Goal: Task Accomplishment & Management: Manage account settings

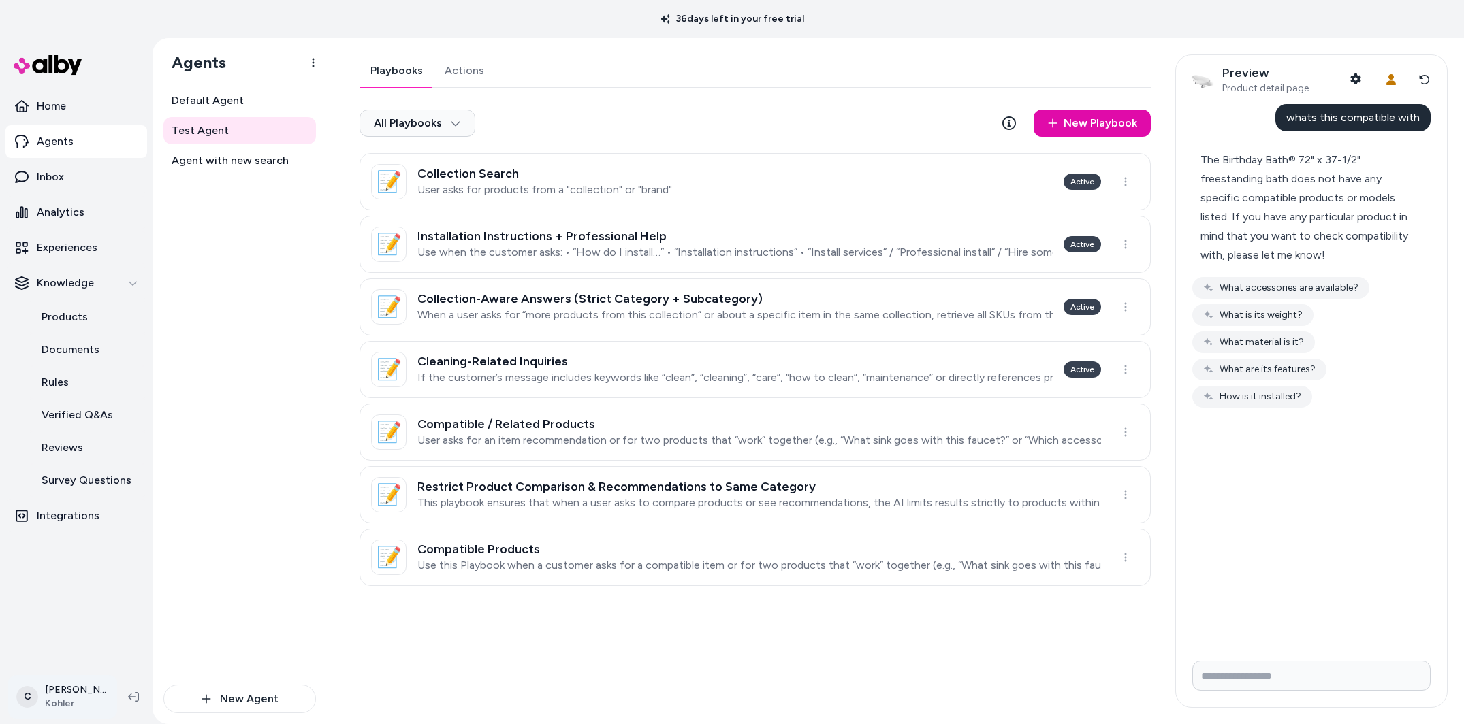
click at [56, 704] on html "36 days left in your free trial Home Agents Inbox Analytics Experiences Knowled…" at bounding box center [732, 362] width 1464 height 724
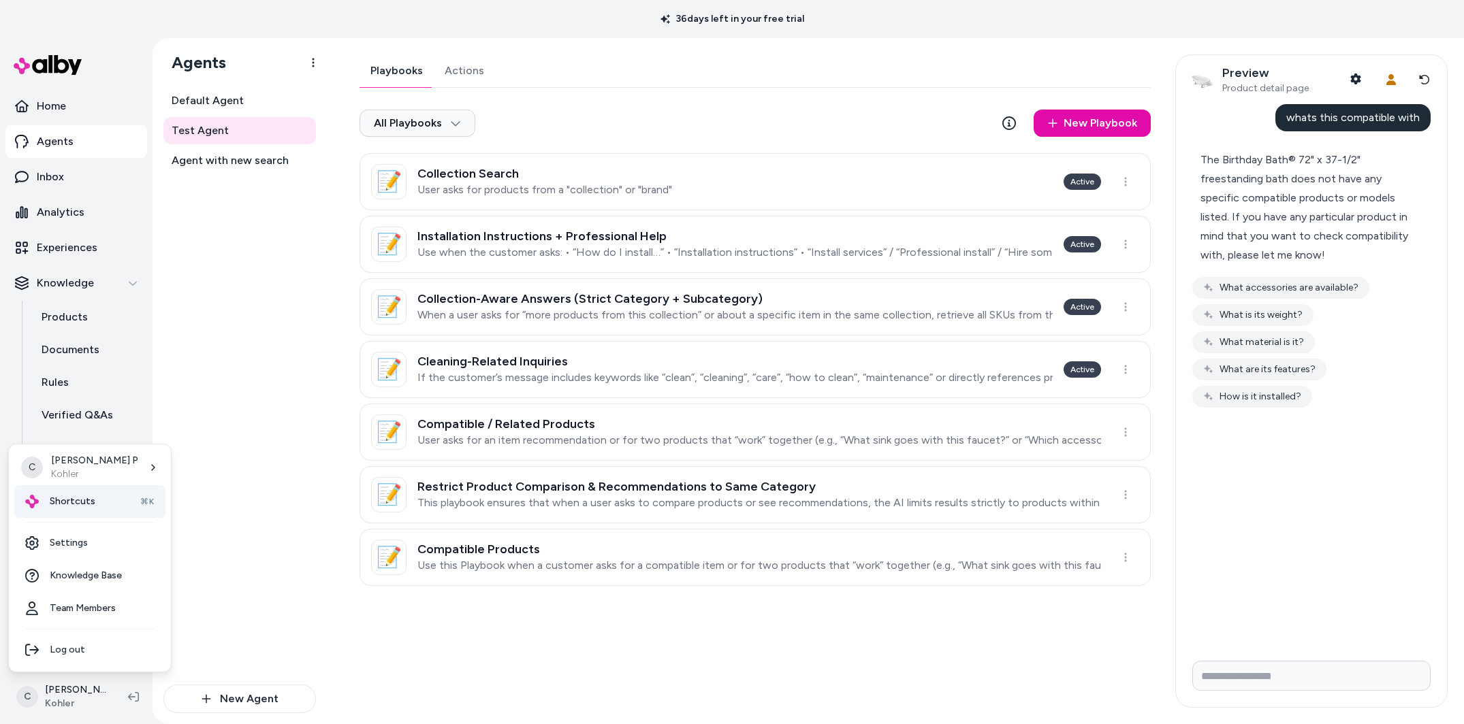
click at [112, 514] on div "Shortcuts ⌘K" at bounding box center [89, 501] width 151 height 33
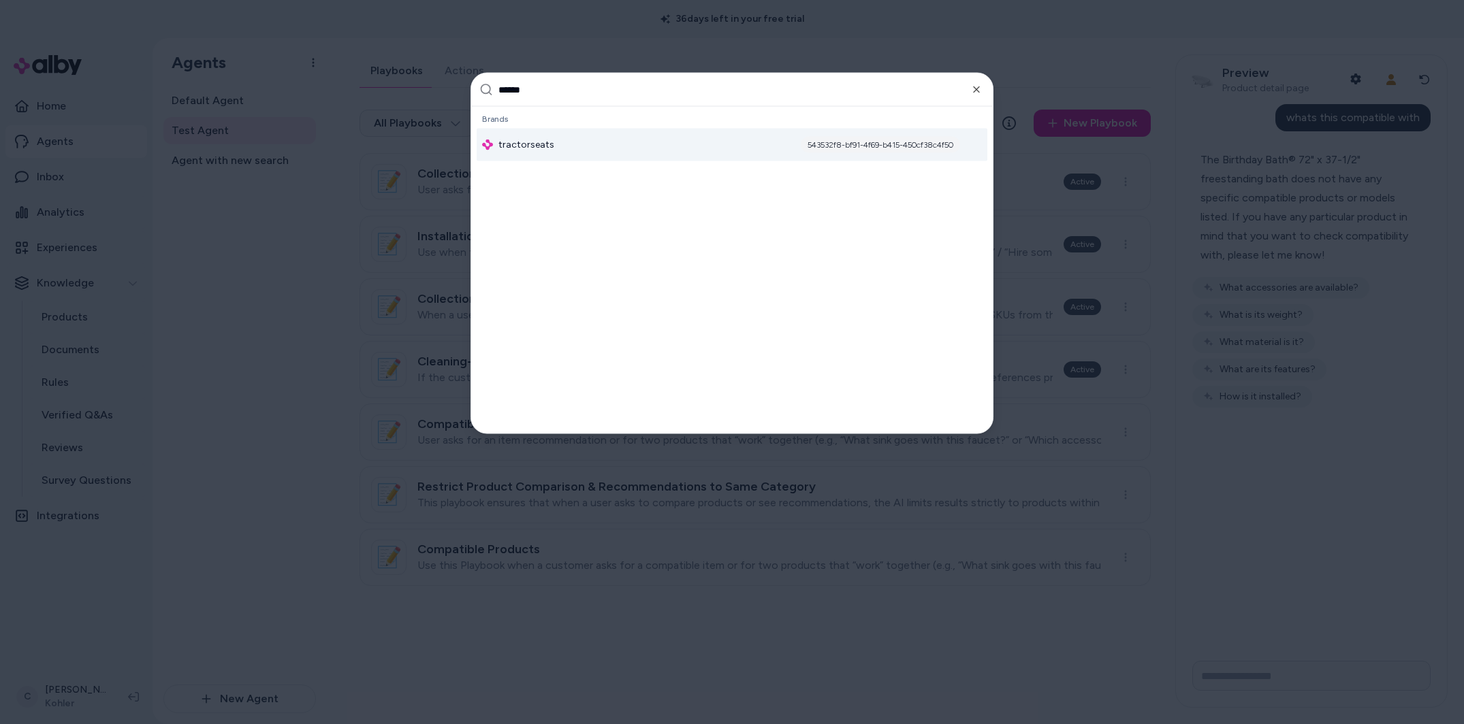
type input "*******"
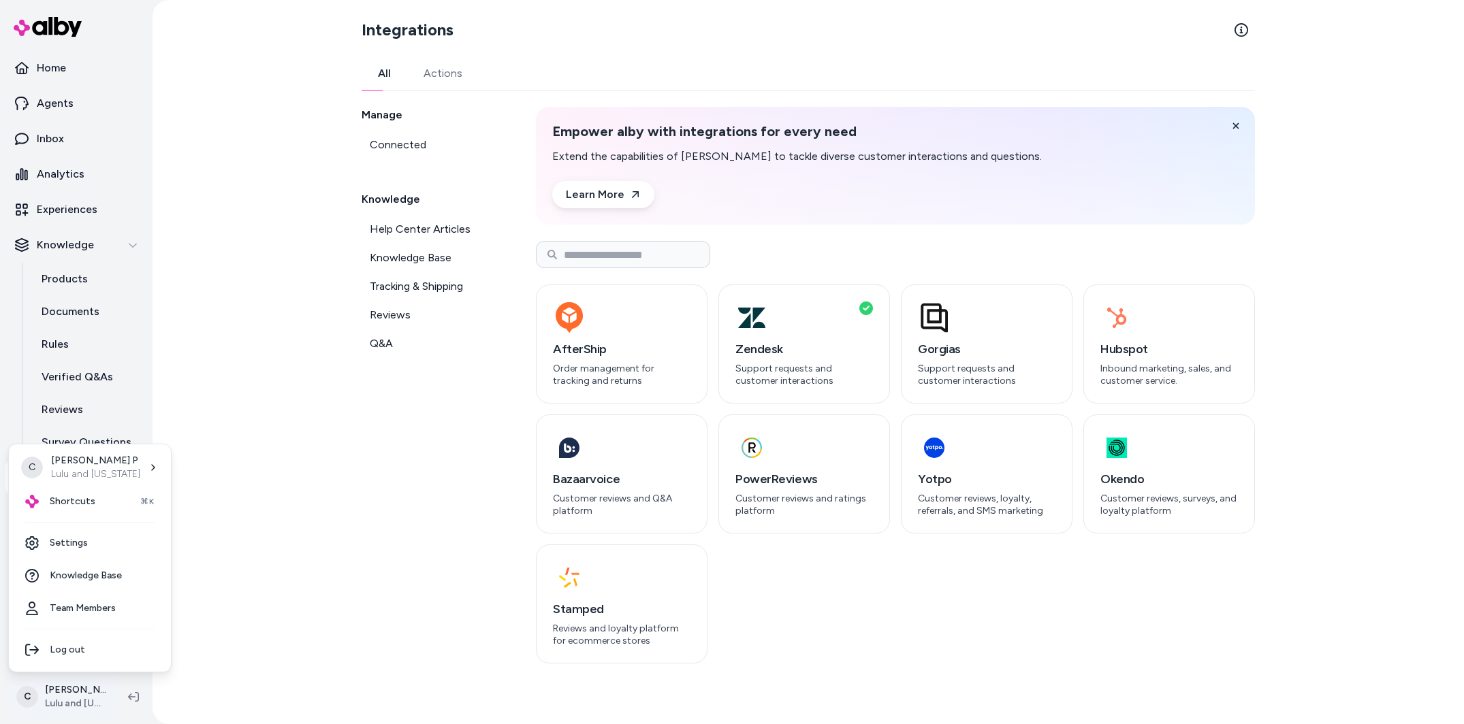
click at [64, 685] on html "Home Agents Inbox Analytics Experiences Knowledge Products Documents Rules Veri…" at bounding box center [732, 362] width 1464 height 724
click at [73, 483] on div "C Chris P Lulu and Georgia" at bounding box center [89, 467] width 151 height 35
click at [78, 502] on span "Shortcuts" at bounding box center [73, 502] width 46 height 14
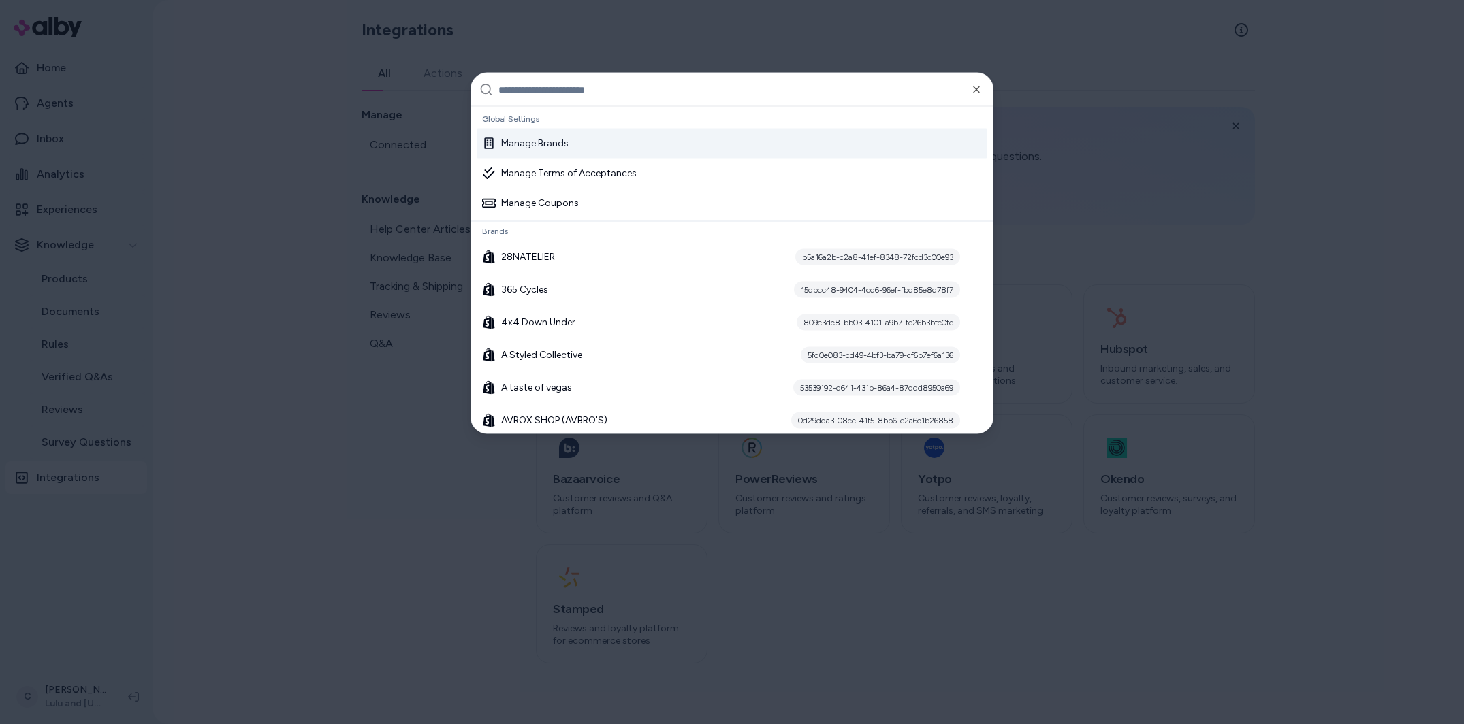
click at [613, 85] on input "text" at bounding box center [741, 90] width 486 height 33
type input "*"
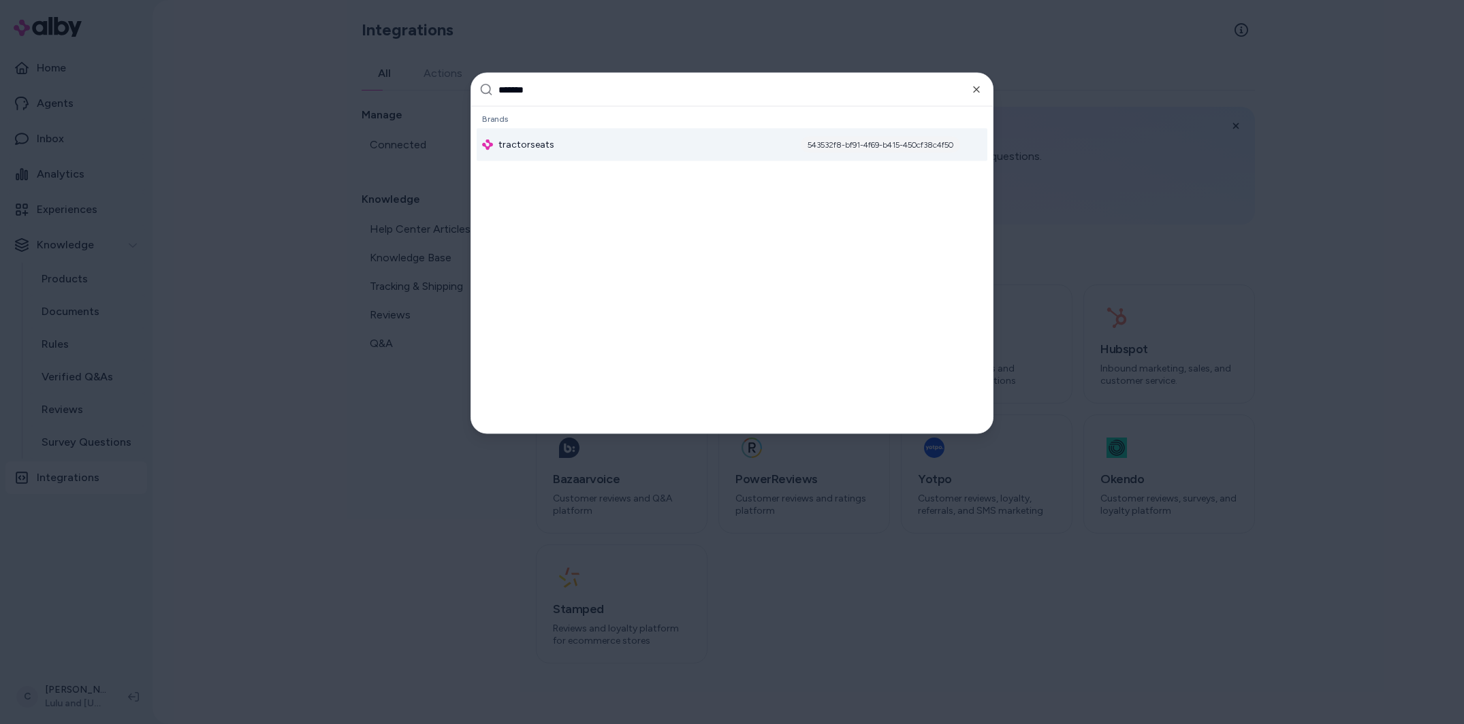
type input "*******"
click at [575, 135] on div "tractorseats 543532f8-bf91-4f69-b415-450cf38c4f50" at bounding box center [731, 145] width 511 height 33
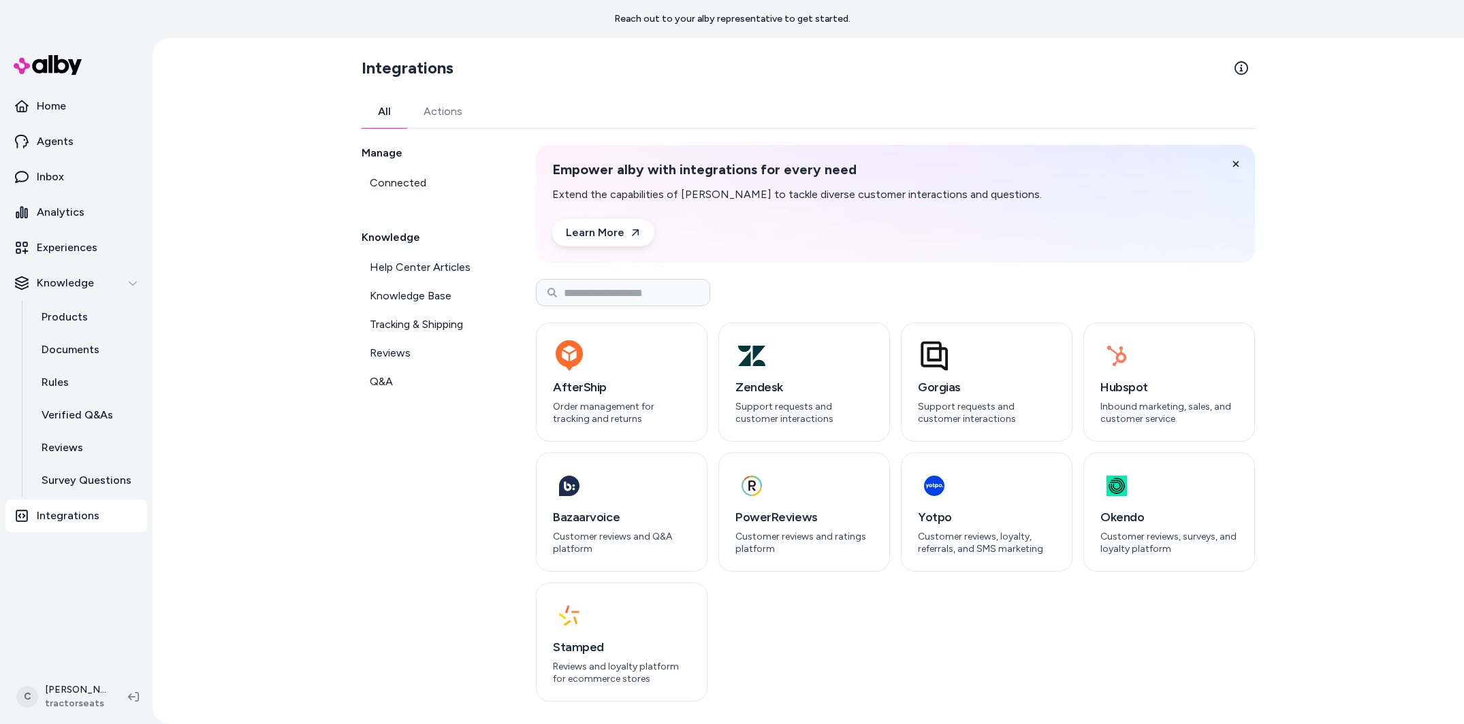
drag, startPoint x: 356, startPoint y: 512, endPoint x: 301, endPoint y: 493, distance: 58.3
click at [352, 509] on div "Integrations All Actions Manage Connected Knowledge Help Center Articles Knowle…" at bounding box center [808, 381] width 915 height 686
click at [79, 311] on p "Products" at bounding box center [65, 317] width 46 height 16
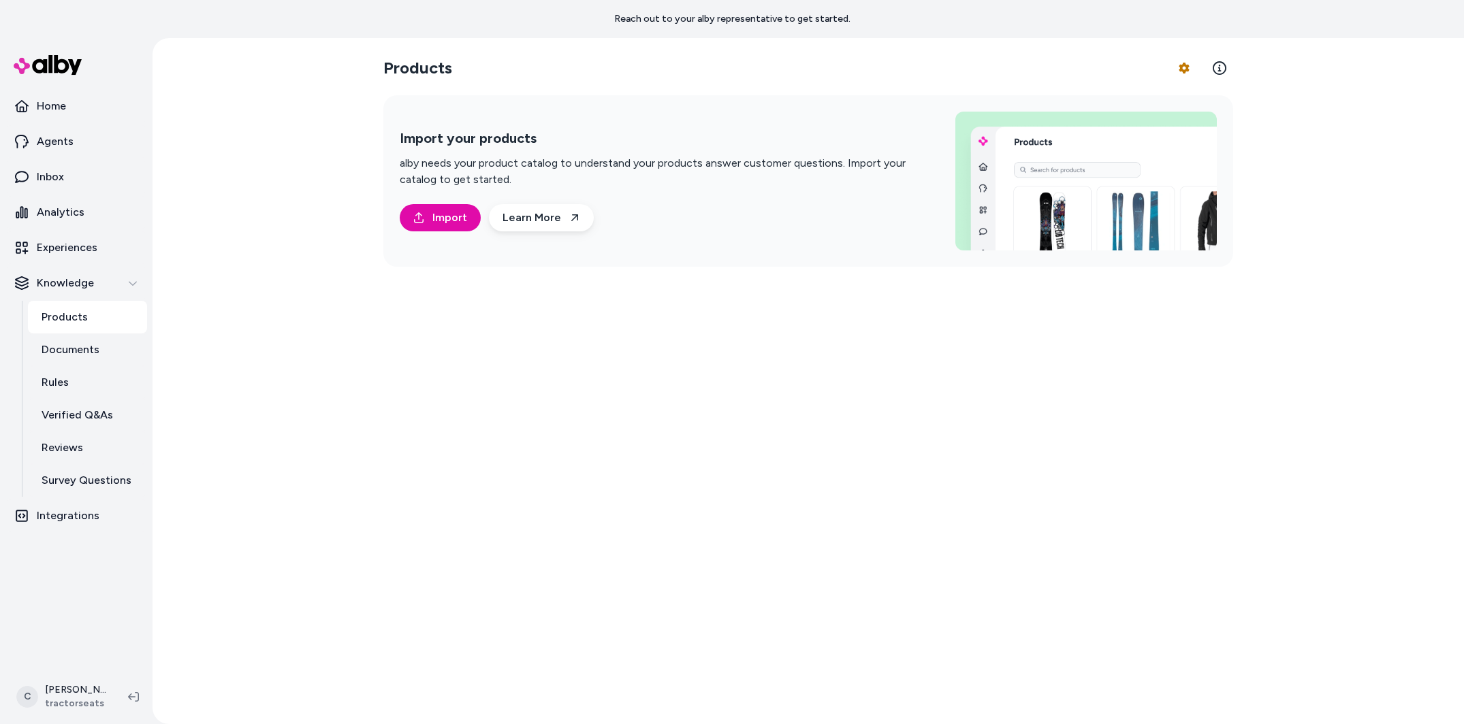
click at [489, 551] on div "Products Product Feed Options Import your products alby needs your product cata…" at bounding box center [807, 381] width 871 height 686
click at [1112, 72] on section "Products Product Feed Options" at bounding box center [808, 68] width 850 height 38
click at [1182, 65] on html "Reach out to your alby representative to get started. Home Agents Inbox Analyti…" at bounding box center [732, 362] width 1464 height 724
click at [1144, 155] on link "Edit Mapping" at bounding box center [1146, 149] width 95 height 25
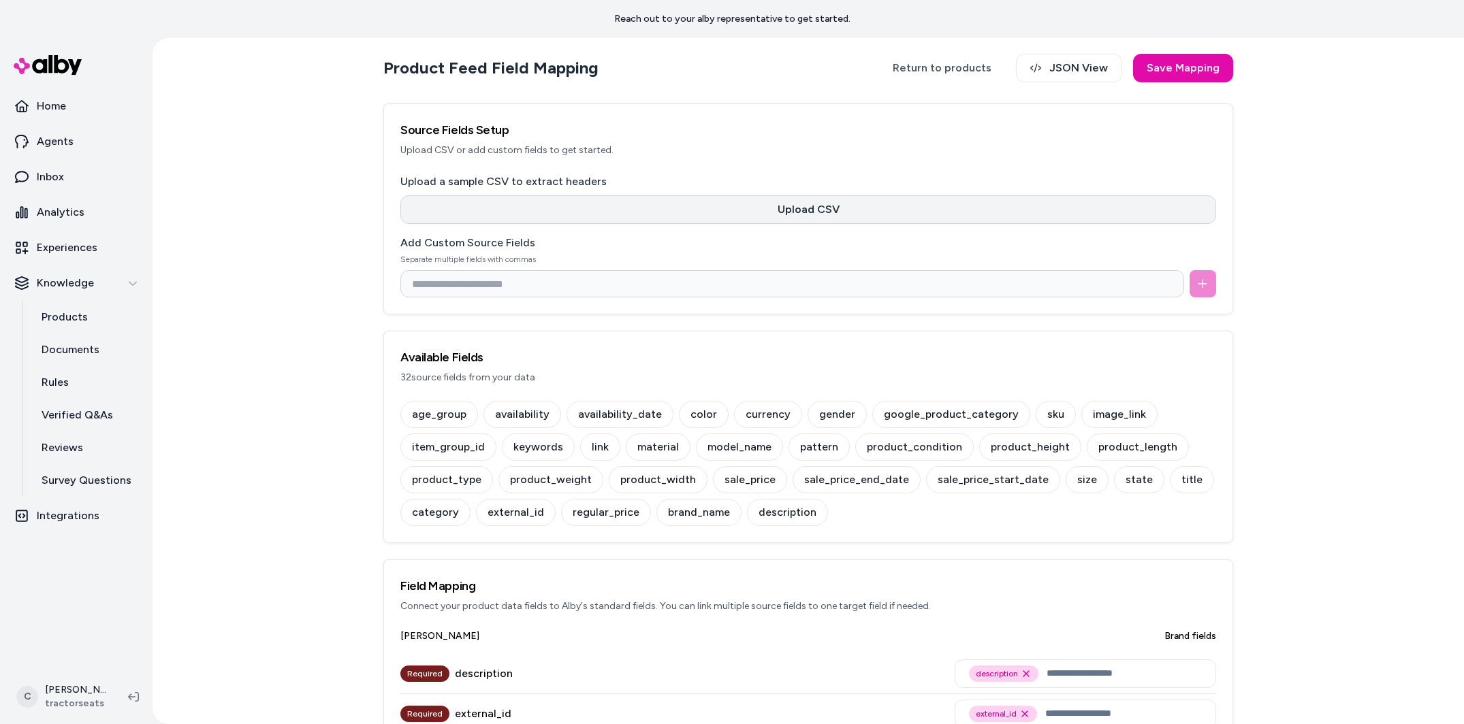
click at [517, 214] on button "Upload CSV" at bounding box center [807, 209] width 815 height 29
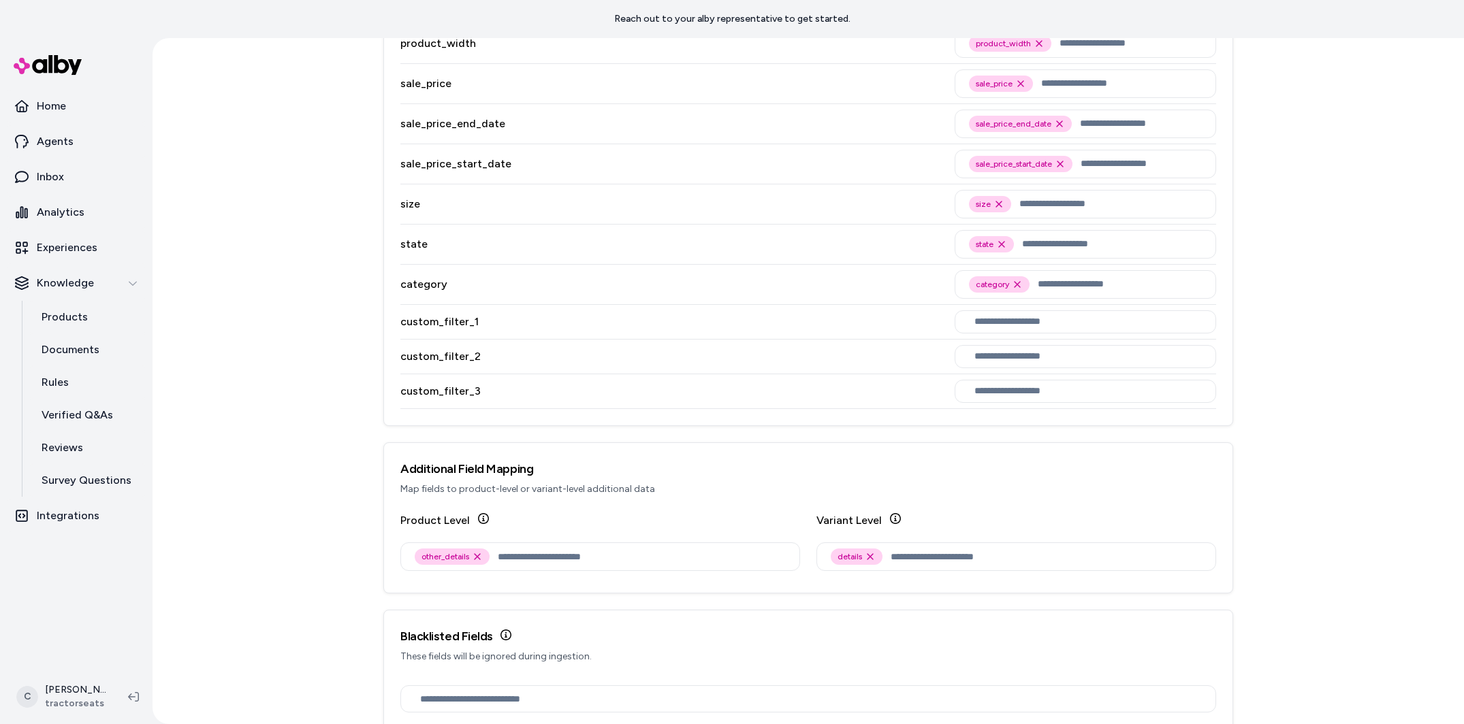
scroll to position [1685, 0]
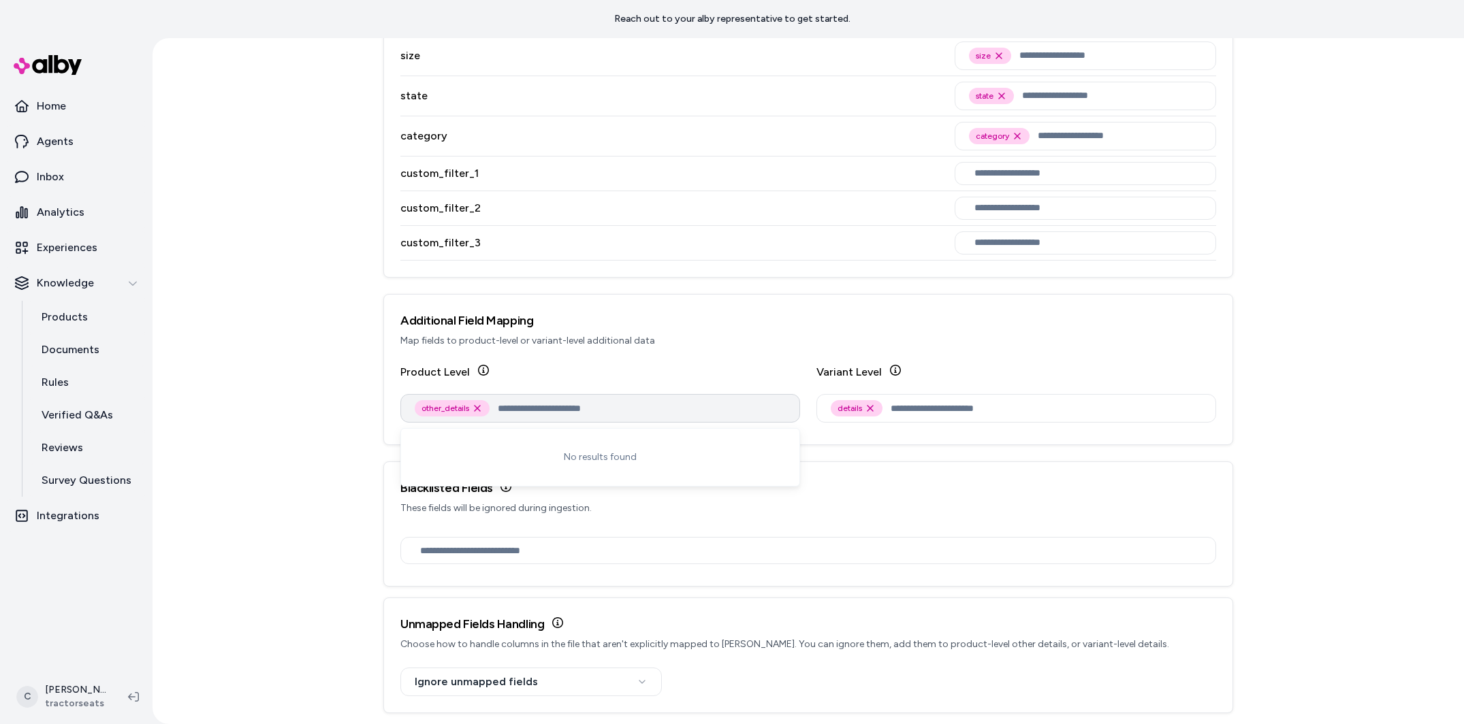
click at [596, 410] on input "text" at bounding box center [642, 408] width 288 height 16
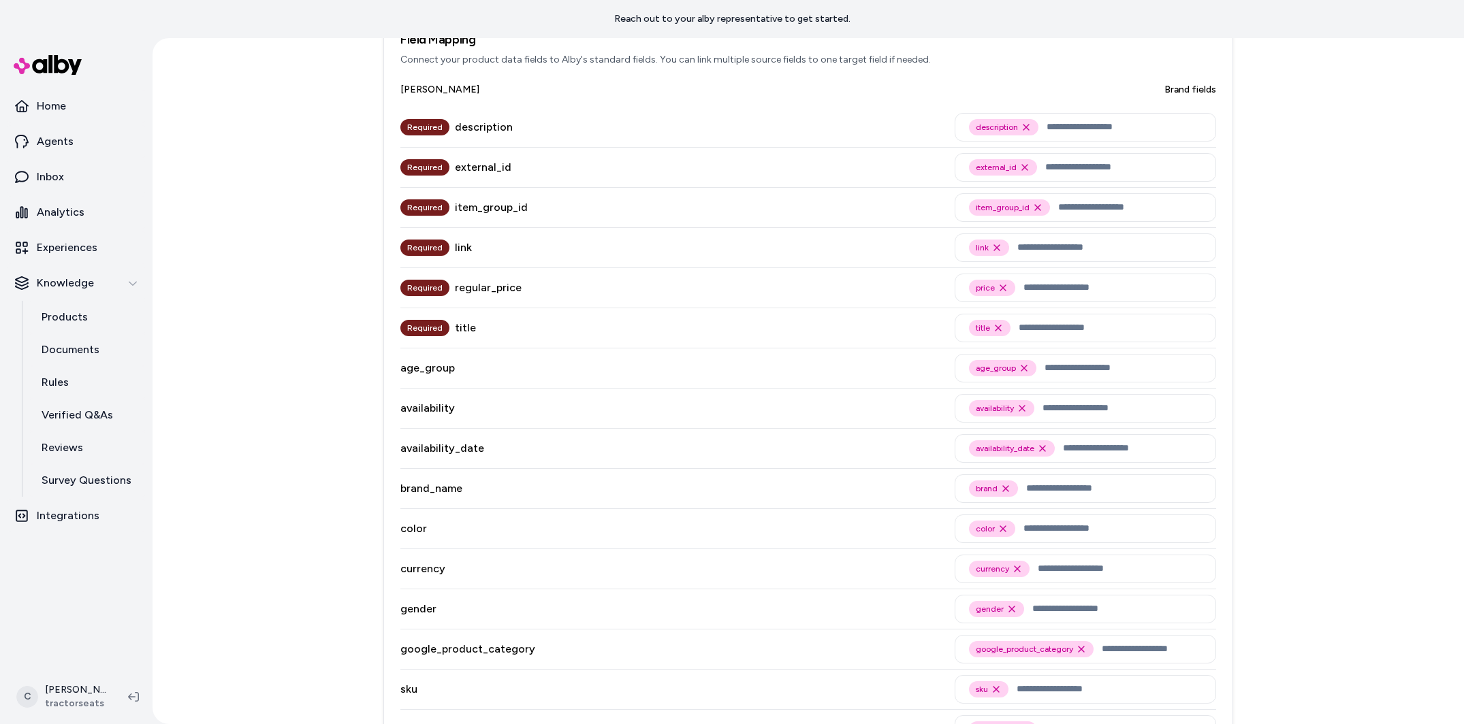
scroll to position [0, 0]
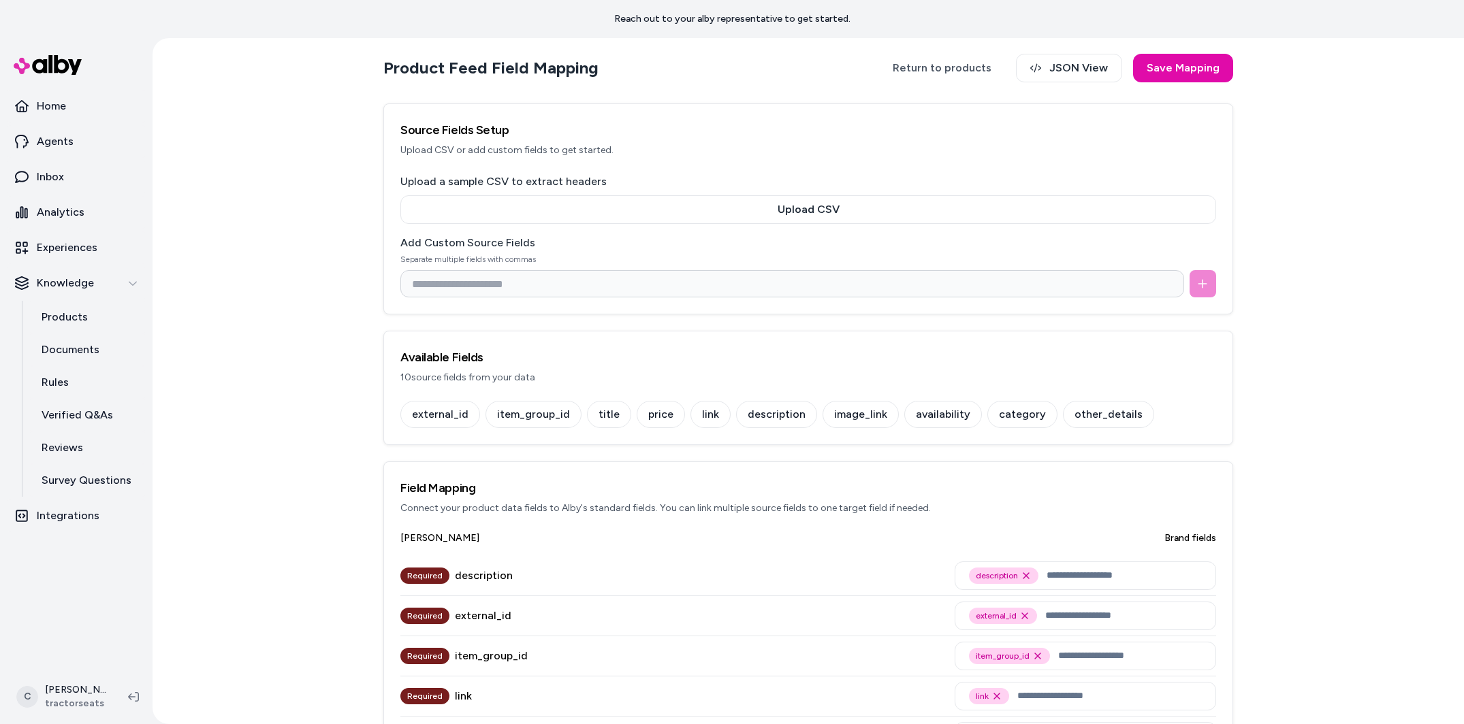
drag, startPoint x: 1101, startPoint y: 442, endPoint x: 1076, endPoint y: 444, distance: 25.3
click at [1103, 435] on div "external_id item_group_id title price link description image_link availability …" at bounding box center [808, 423] width 848 height 44
drag, startPoint x: 1179, startPoint y: 67, endPoint x: 1174, endPoint y: 72, distance: 7.7
click at [1174, 72] on button "Save Mapping" at bounding box center [1183, 68] width 100 height 29
click at [934, 71] on link "Return to products" at bounding box center [942, 68] width 126 height 29
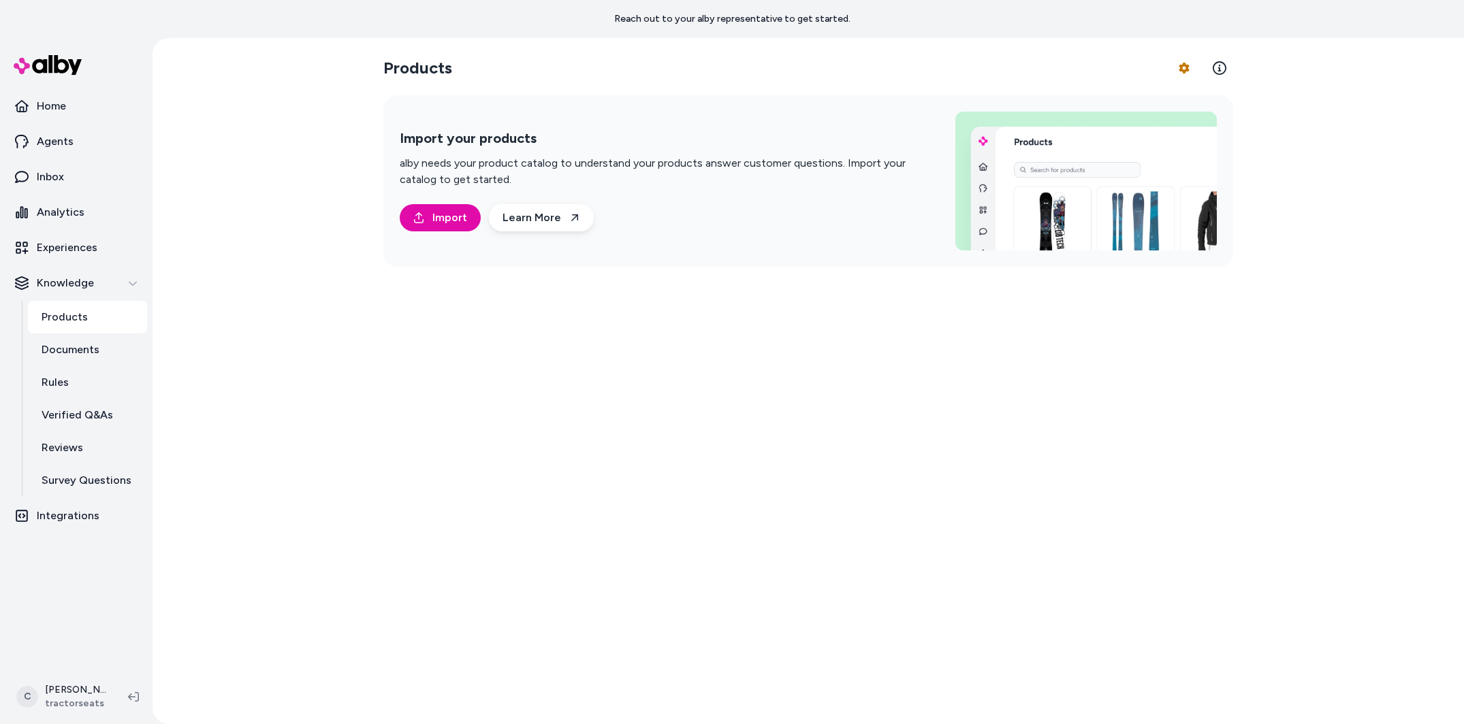
click at [812, 472] on div "Products Product Feed Options Import your products alby needs your product cata…" at bounding box center [807, 381] width 871 height 686
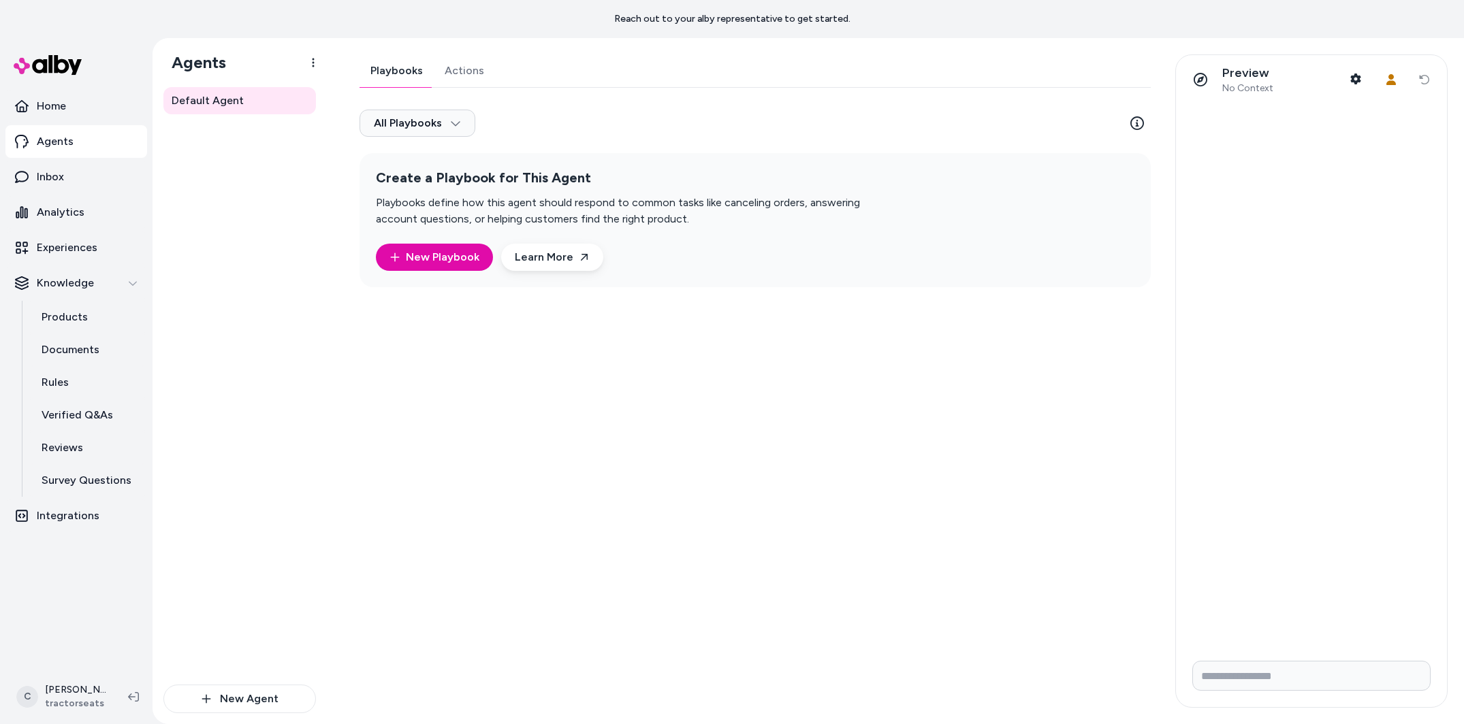
drag, startPoint x: 681, startPoint y: 398, endPoint x: 693, endPoint y: 400, distance: 11.8
click at [681, 398] on div "Playbooks Actions All Playbooks Create a Playbook for This Agent Playbooks defi…" at bounding box center [750, 380] width 815 height 653
drag, startPoint x: 553, startPoint y: 376, endPoint x: 700, endPoint y: 199, distance: 230.0
click at [553, 378] on div "Playbooks Actions All Playbooks Create a Playbook for This Agent Playbooks defi…" at bounding box center [750, 380] width 815 height 653
drag, startPoint x: 824, startPoint y: 114, endPoint x: 754, endPoint y: 116, distance: 70.1
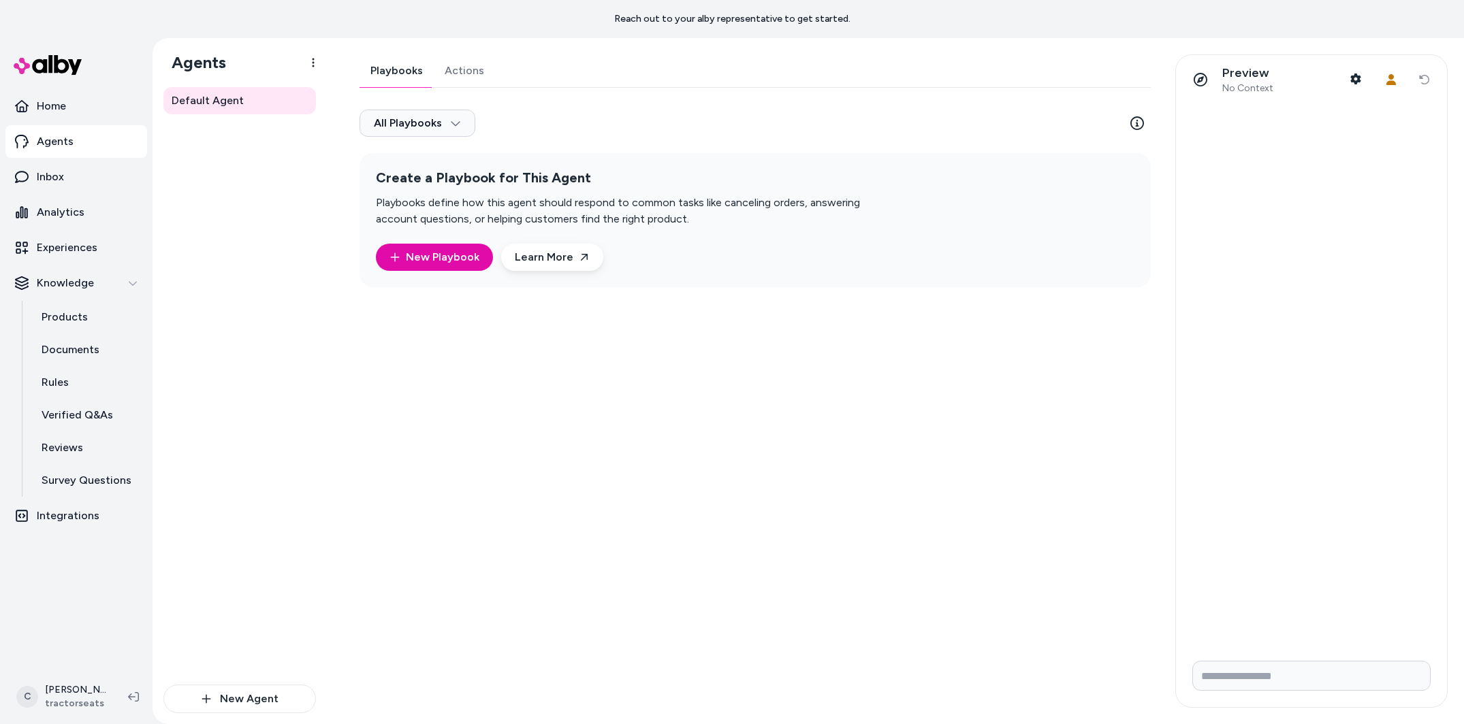
click at [818, 116] on div "All Playbooks" at bounding box center [754, 126] width 791 height 54
click at [459, 76] on div "Playbooks Actions All Playbooks Create a Playbook for This Agent Playbooks defi…" at bounding box center [754, 170] width 791 height 233
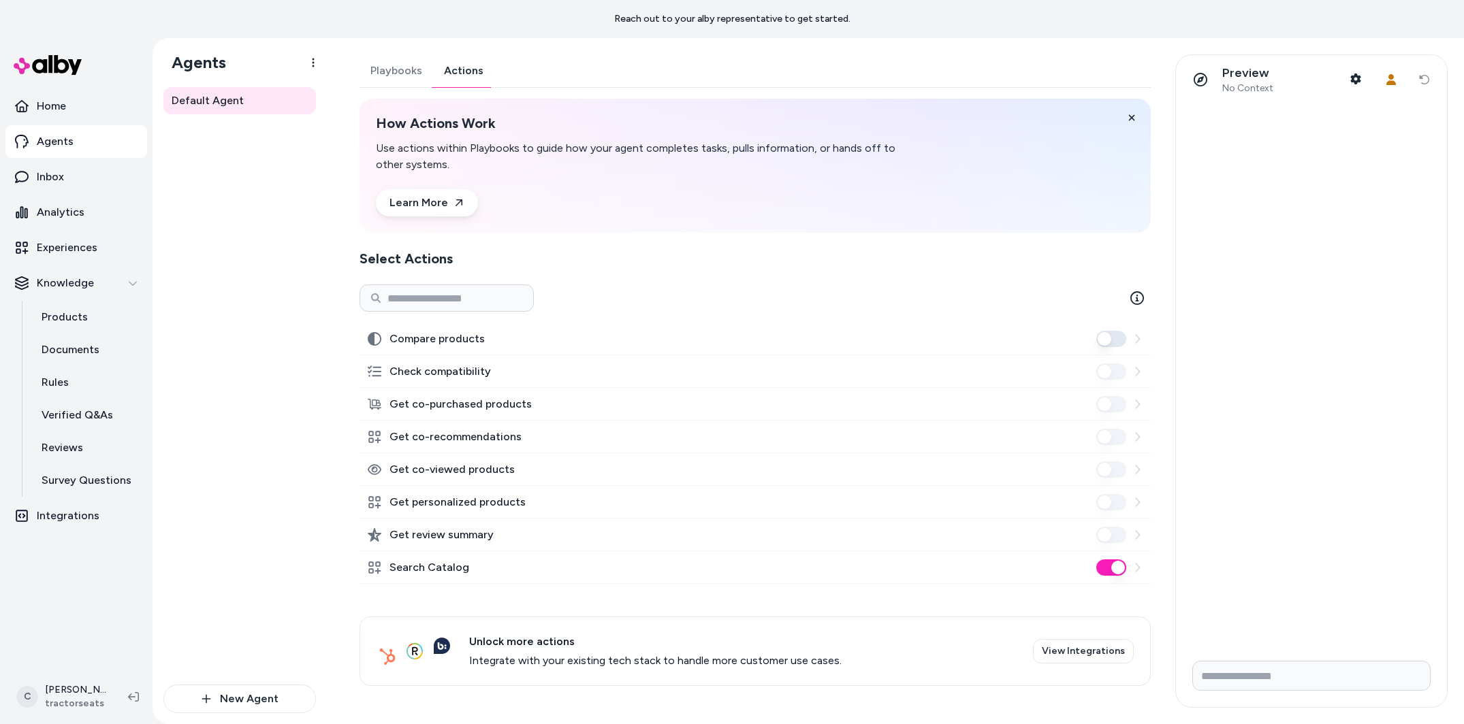
click at [436, 534] on label "Get review summary" at bounding box center [441, 535] width 104 height 16
click at [193, 540] on div "Default Agent" at bounding box center [239, 386] width 152 height 598
click at [396, 74] on button "Playbooks" at bounding box center [396, 70] width 74 height 33
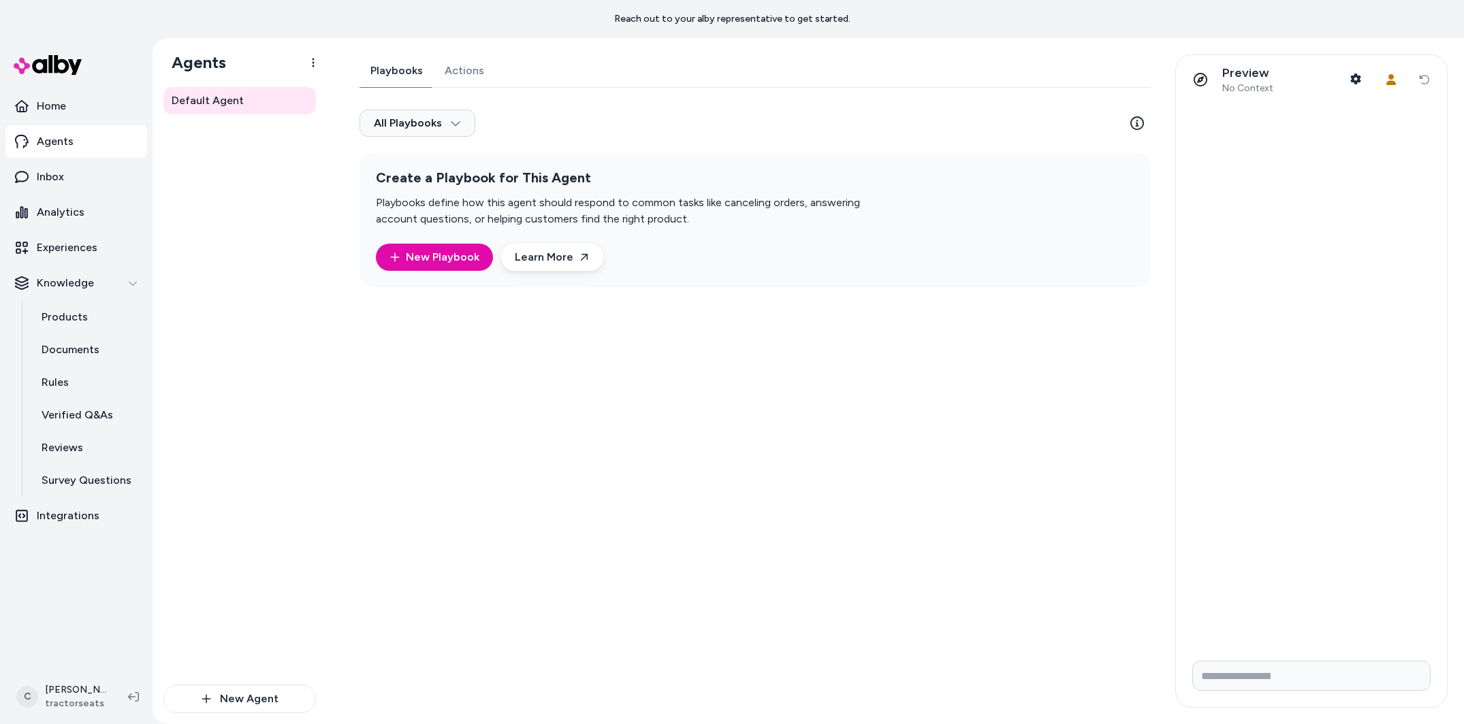
click at [261, 385] on div "Default Agent" at bounding box center [239, 386] width 152 height 598
click at [69, 313] on p "Products" at bounding box center [65, 317] width 46 height 16
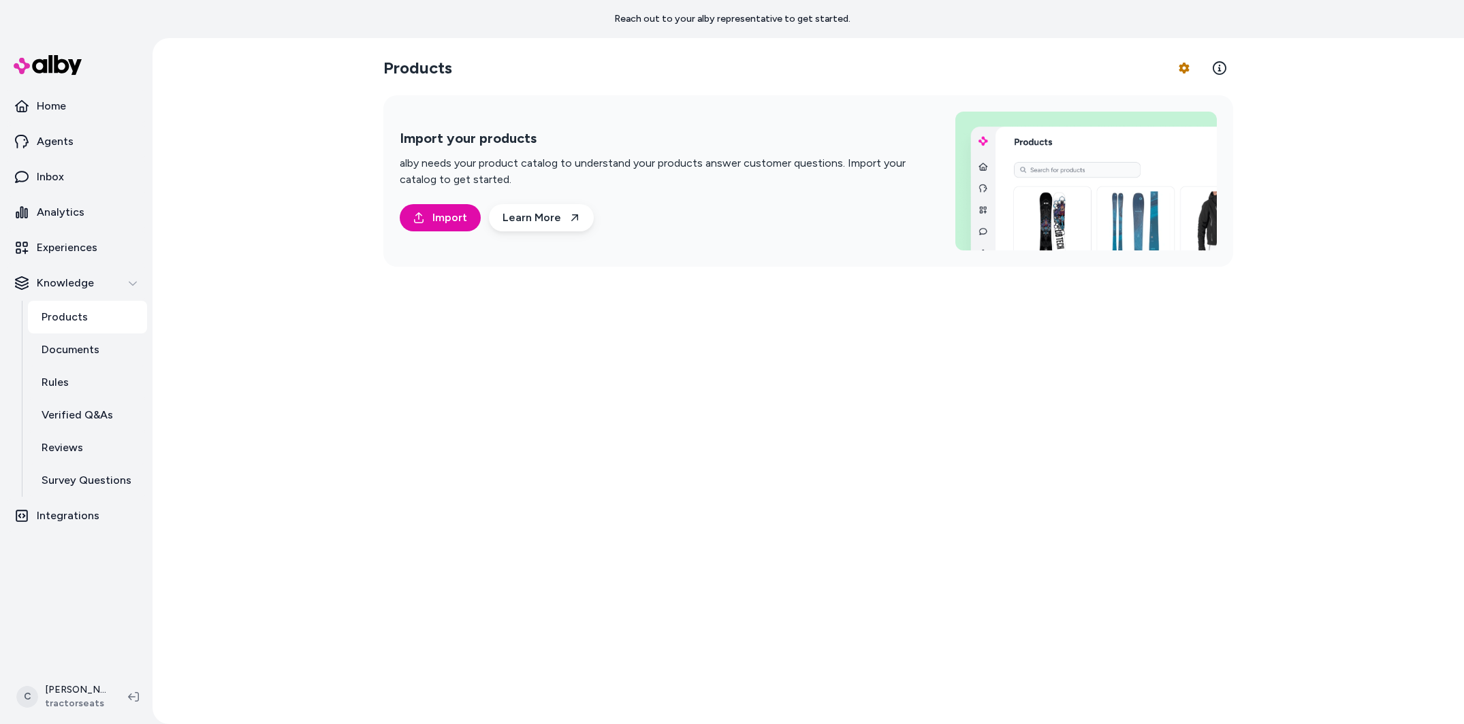
click at [415, 568] on div "Products Product Feed Options Import your products alby needs your product cata…" at bounding box center [807, 381] width 871 height 686
click at [1184, 63] on html "Reach out to your alby representative to get started. Home Agents Inbox Analyti…" at bounding box center [732, 362] width 1464 height 724
click at [1135, 146] on link "Edit Mapping" at bounding box center [1146, 149] width 95 height 25
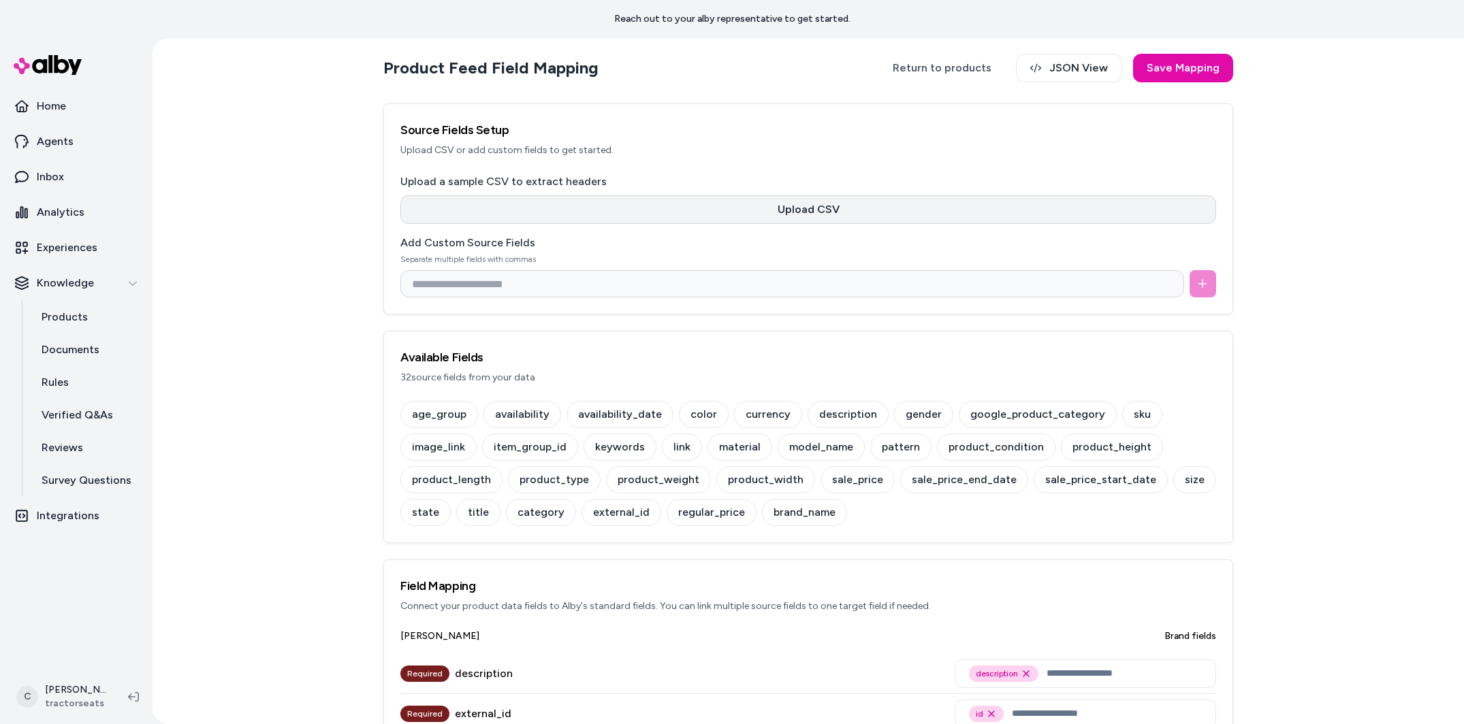
click at [614, 221] on button "Upload CSV" at bounding box center [807, 209] width 815 height 29
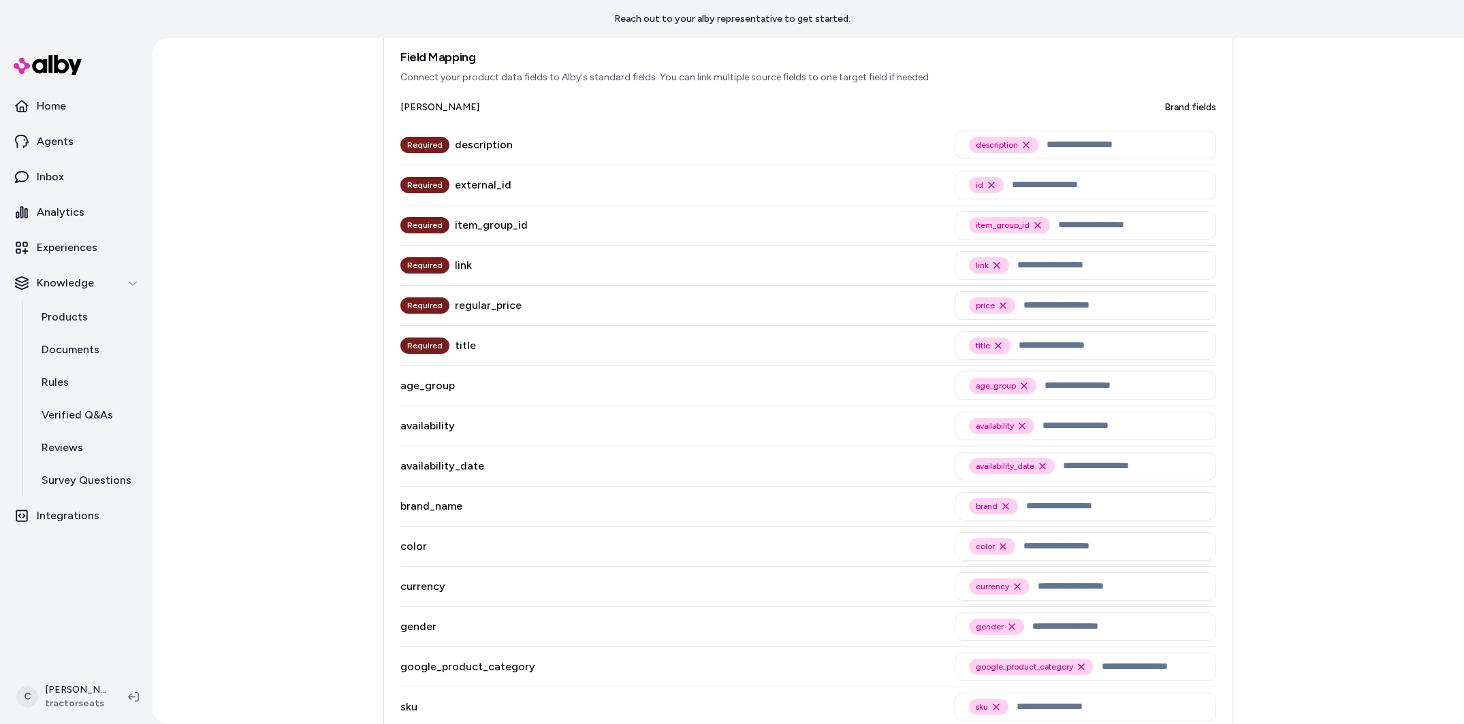
scroll to position [501, 0]
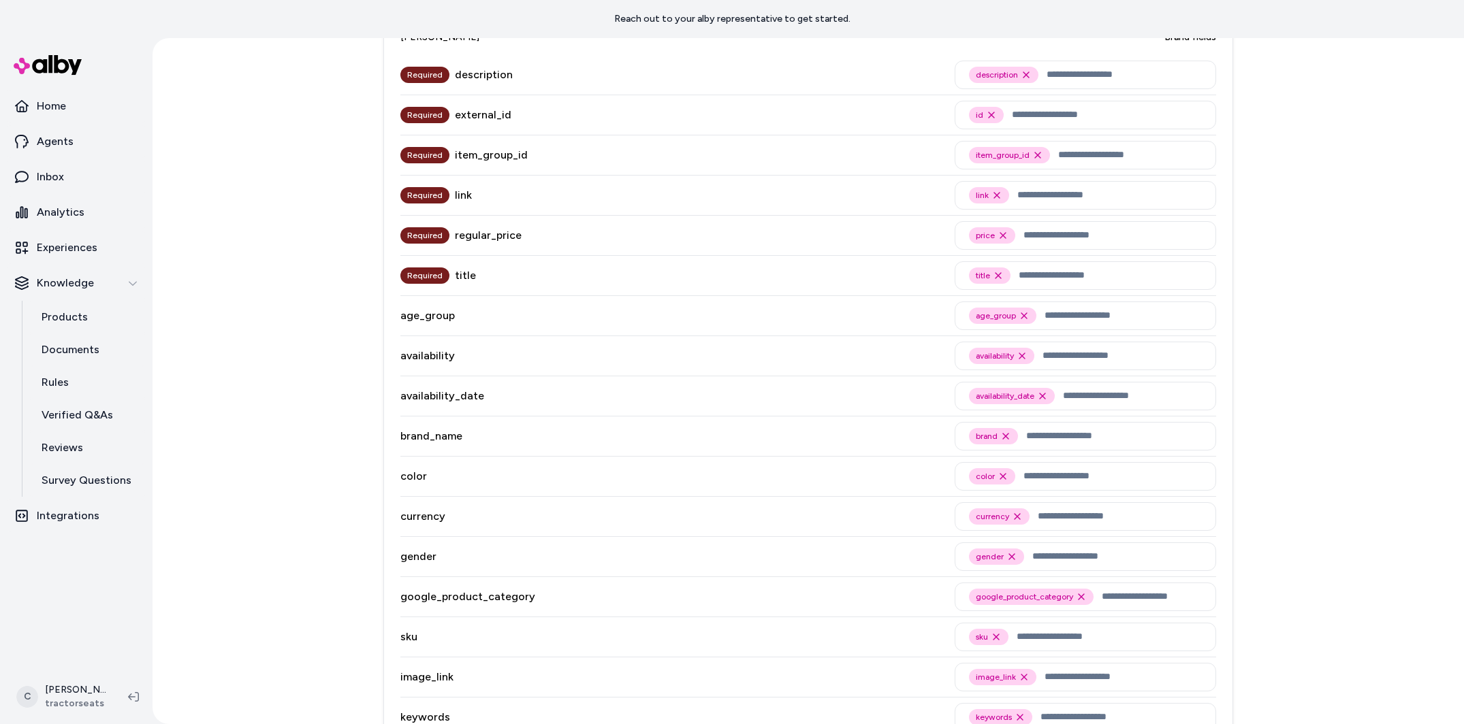
drag, startPoint x: 527, startPoint y: 310, endPoint x: 527, endPoint y: 320, distance: 10.2
click at [526, 308] on div "age_group age_group Remove age_group option" at bounding box center [807, 316] width 815 height 40
drag, startPoint x: 377, startPoint y: 312, endPoint x: 379, endPoint y: 301, distance: 11.8
click at [356, 314] on div "Product Feed Field Mapping Return to products JSON View Save Mapping Source Fie…" at bounding box center [807, 381] width 1311 height 686
click at [423, 300] on div "age_group" at bounding box center [427, 315] width 54 height 39
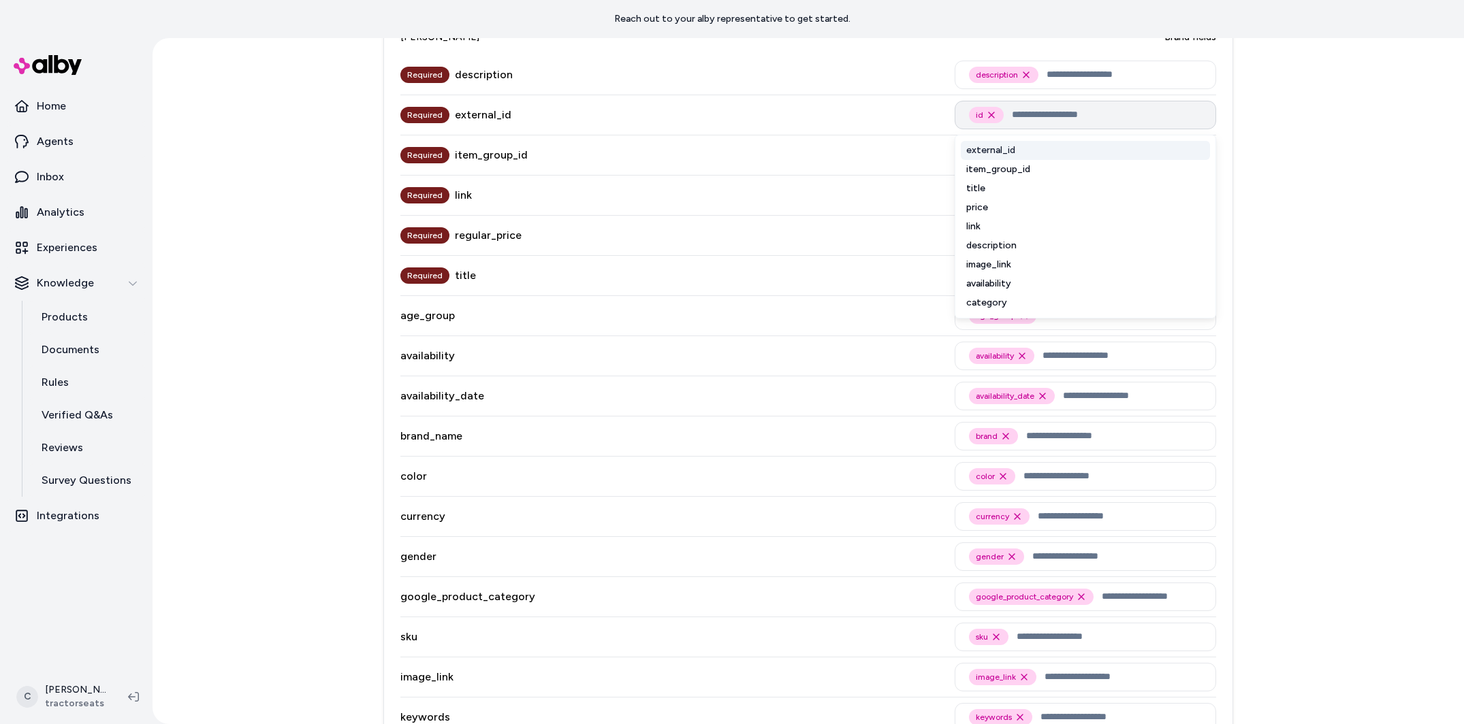
click at [1080, 116] on input "text" at bounding box center [1107, 115] width 190 height 16
click at [1016, 151] on div "external_id" at bounding box center [1084, 150] width 249 height 19
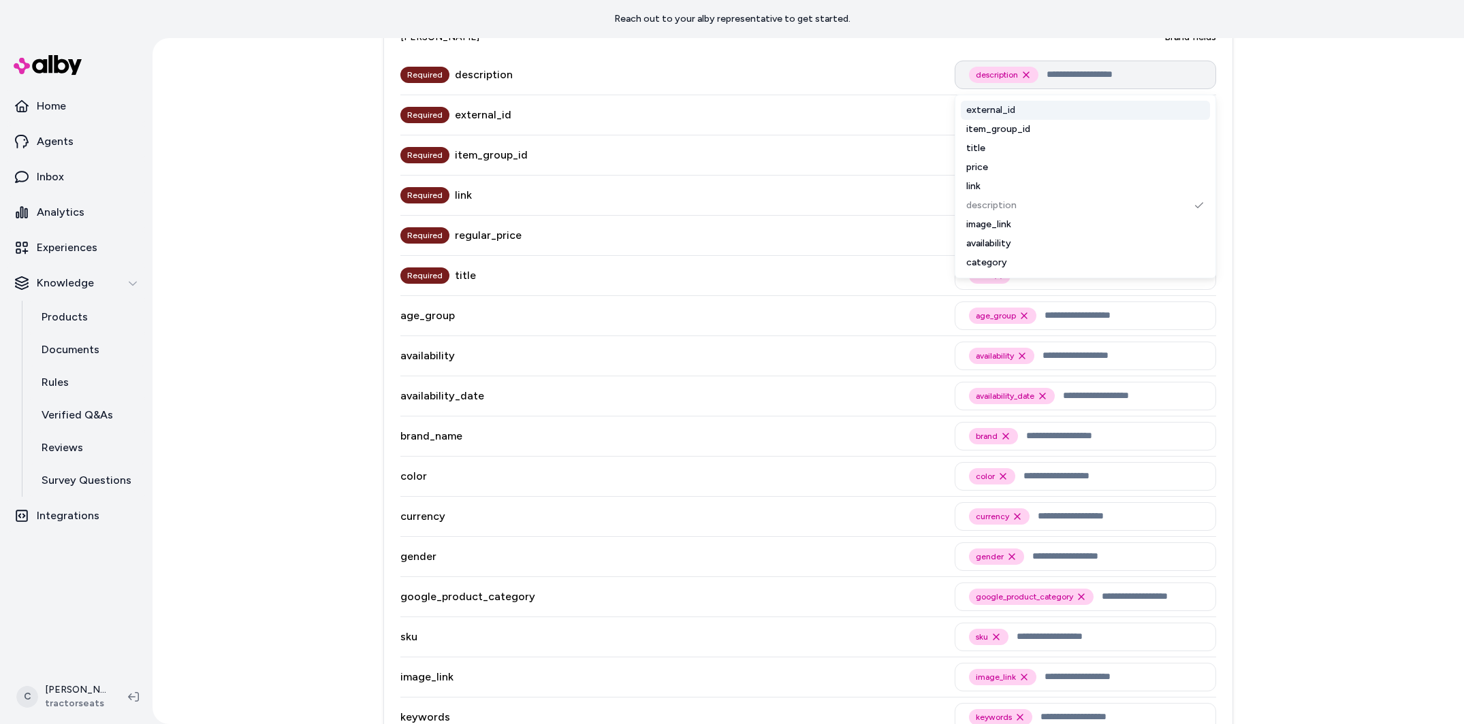
click at [1074, 82] on input "text" at bounding box center [1123, 75] width 155 height 16
click at [1025, 206] on div "description" at bounding box center [1084, 205] width 249 height 19
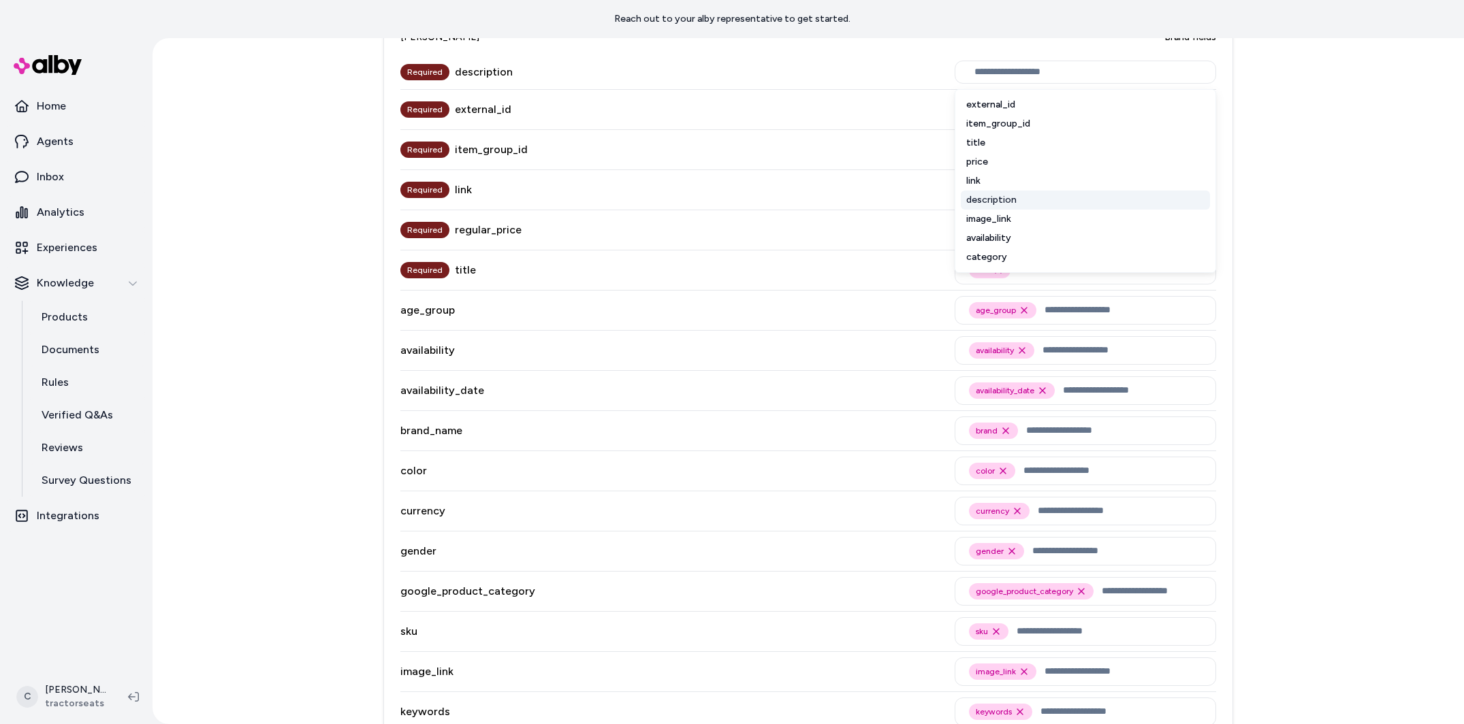
click at [1016, 200] on div "description" at bounding box center [1084, 200] width 249 height 19
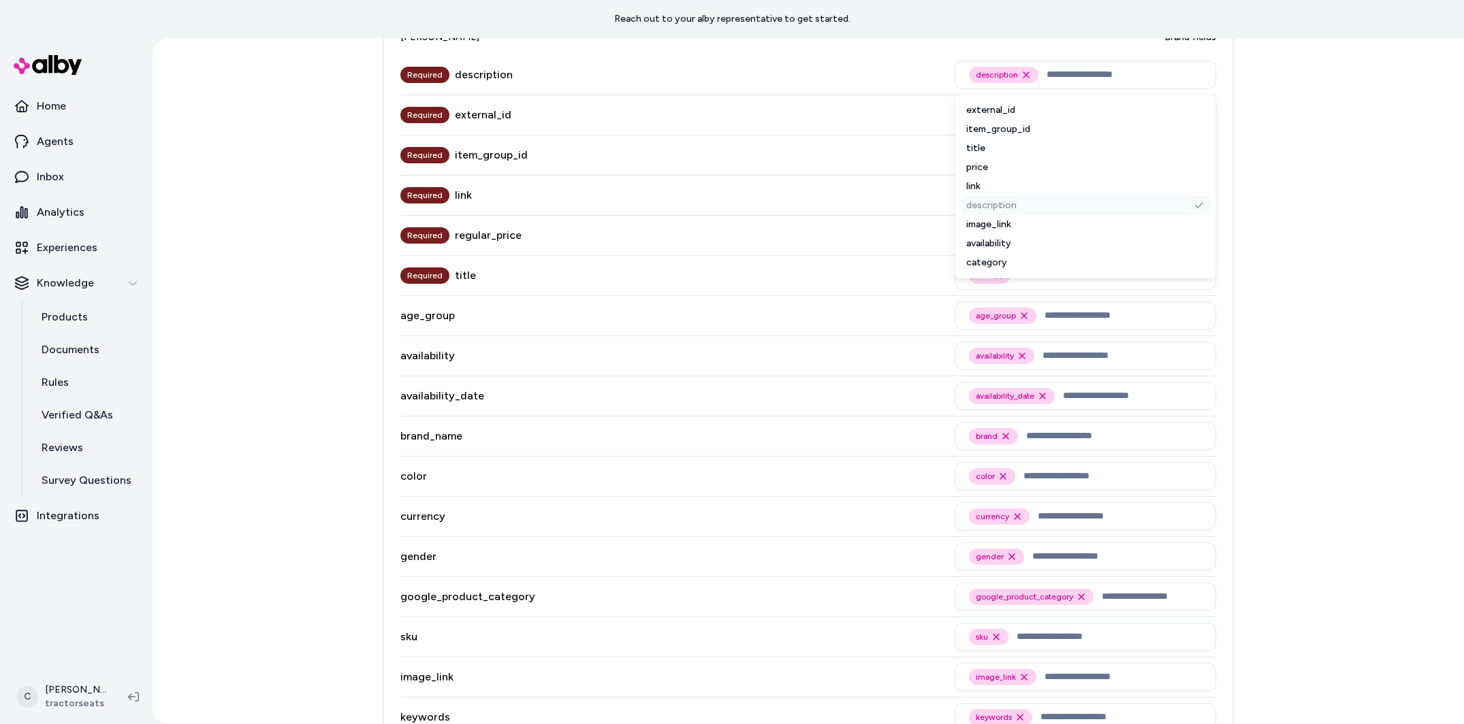
click at [869, 212] on div "Required link link Remove link option" at bounding box center [807, 196] width 815 height 40
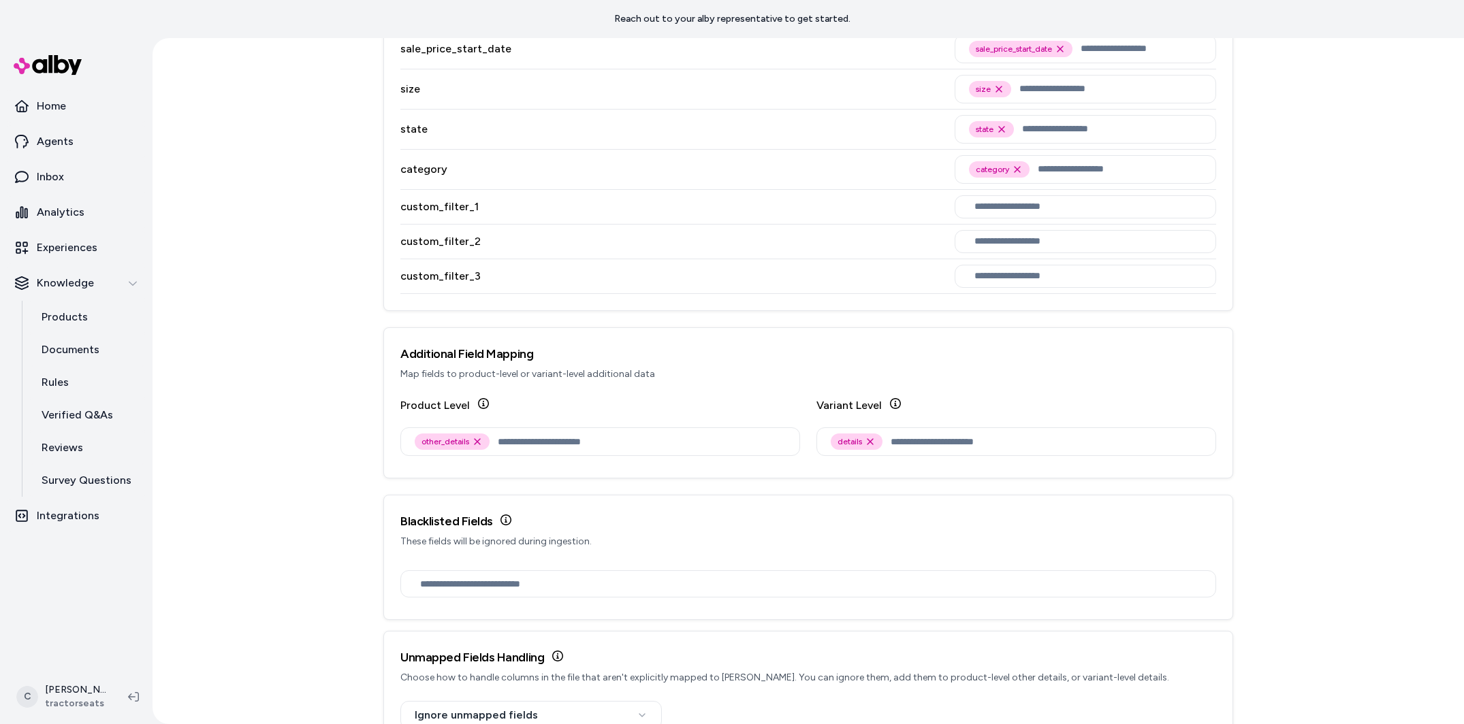
scroll to position [1685, 0]
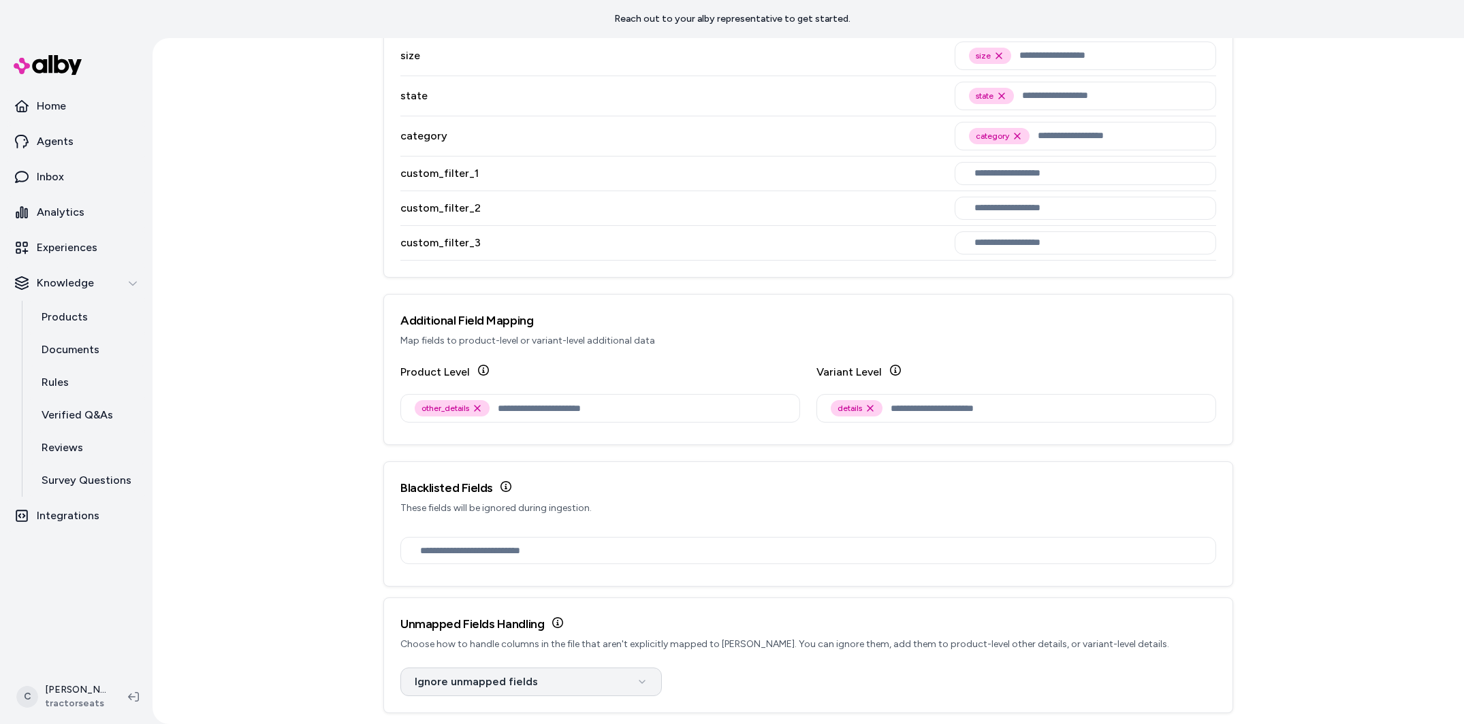
click at [534, 678] on html "Reach out to your alby representative to get started. Home Agents Inbox Analyti…" at bounding box center [732, 362] width 1464 height 724
click at [401, 582] on html "Reach out to your alby representative to get started. Home Agents Inbox Analyti…" at bounding box center [732, 362] width 1464 height 724
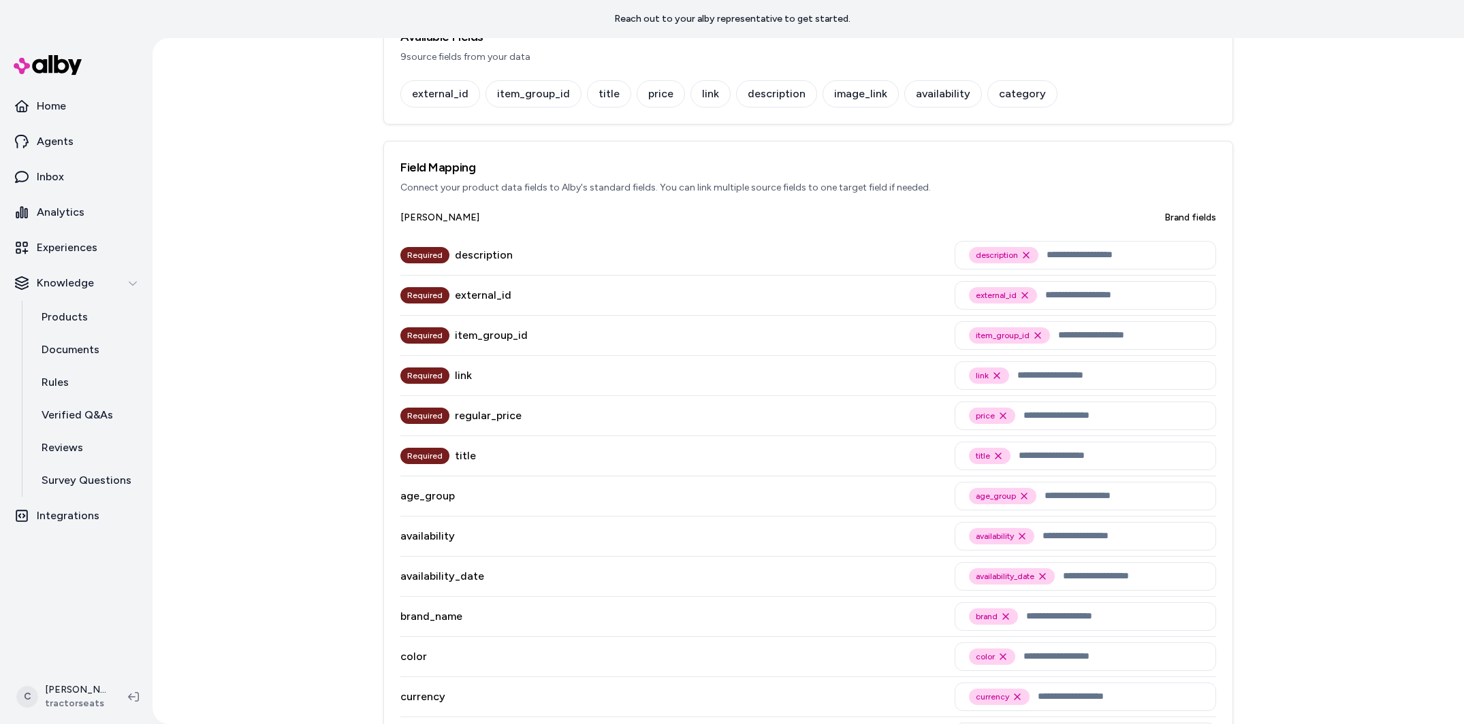
scroll to position [0, 0]
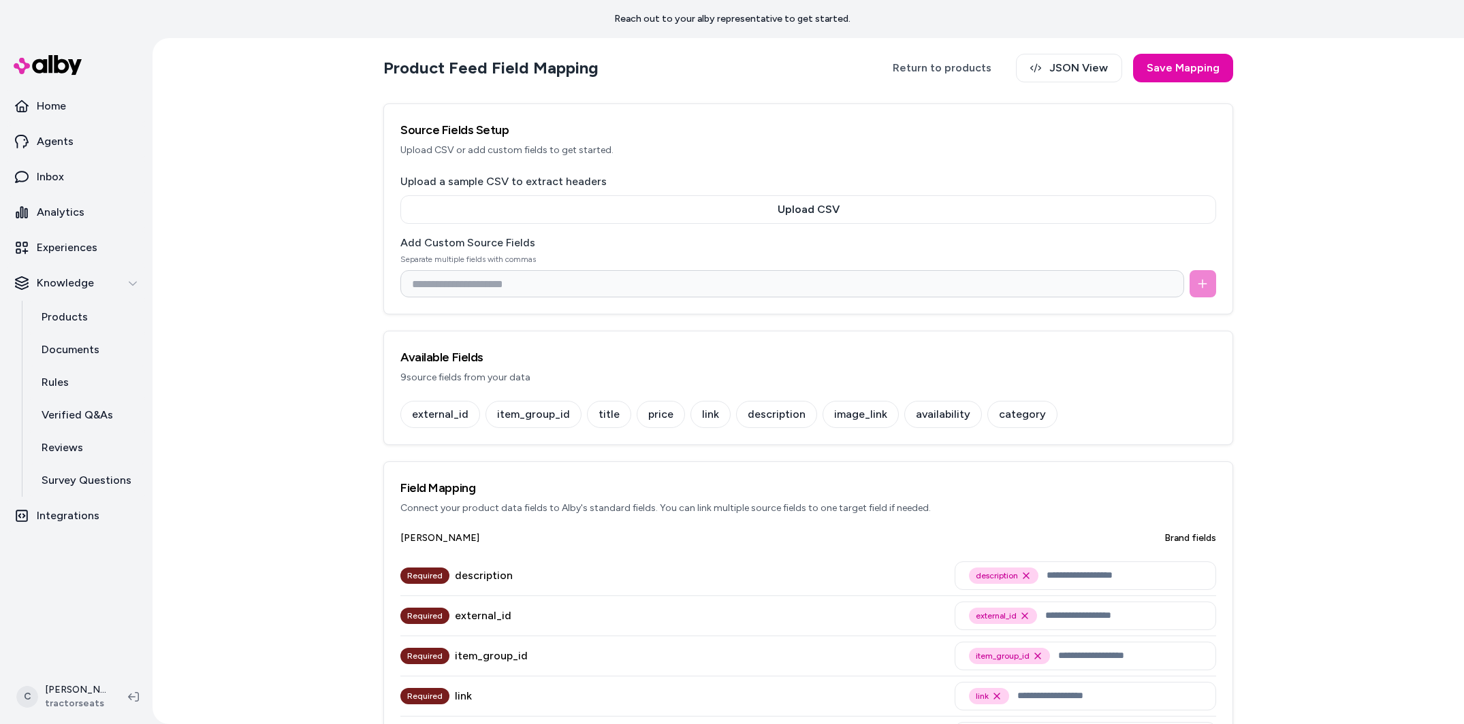
click at [1190, 67] on button "Save Mapping" at bounding box center [1183, 68] width 100 height 29
click at [924, 71] on link "Return to products" at bounding box center [942, 68] width 126 height 29
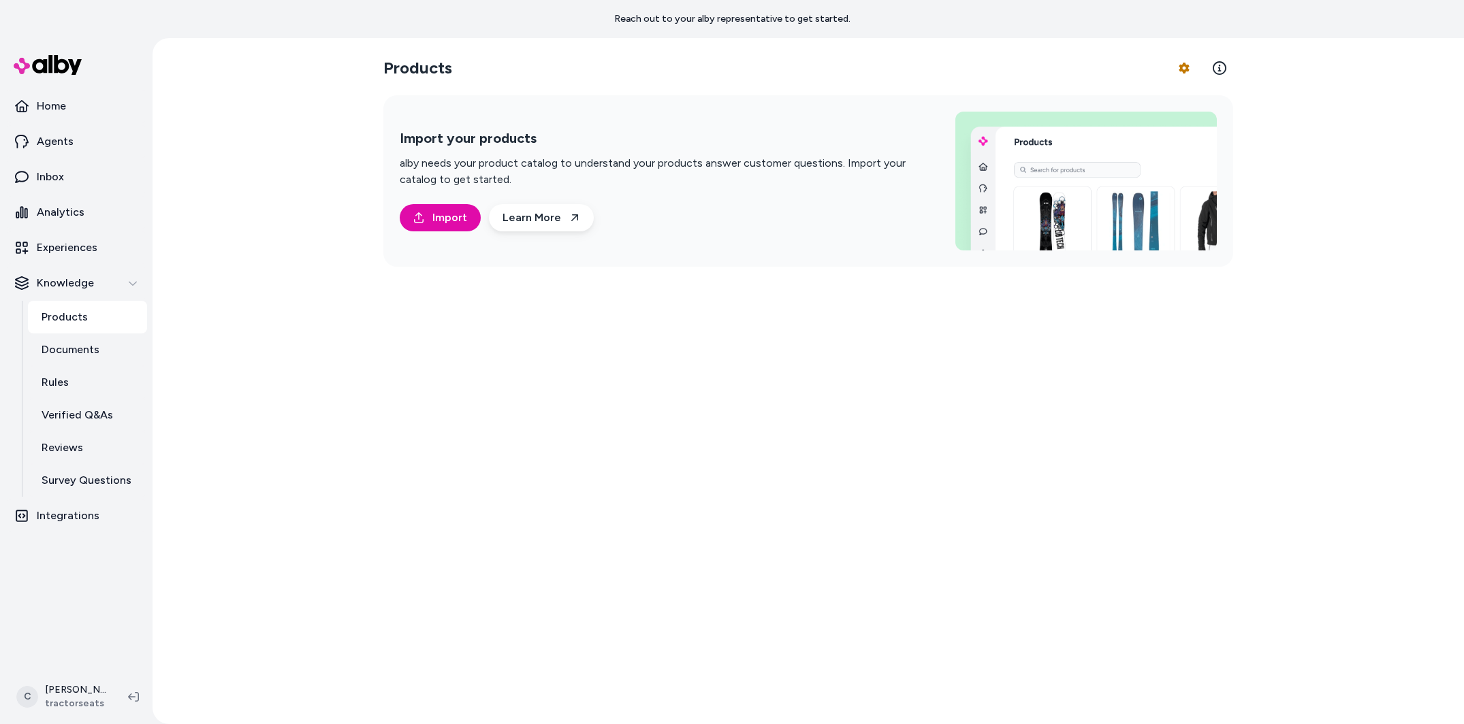
click at [1185, 68] on html "Reach out to your alby representative to get started. Home Agents Inbox Analyti…" at bounding box center [732, 362] width 1464 height 724
click at [1152, 100] on link "Import Products" at bounding box center [1146, 100] width 95 height 25
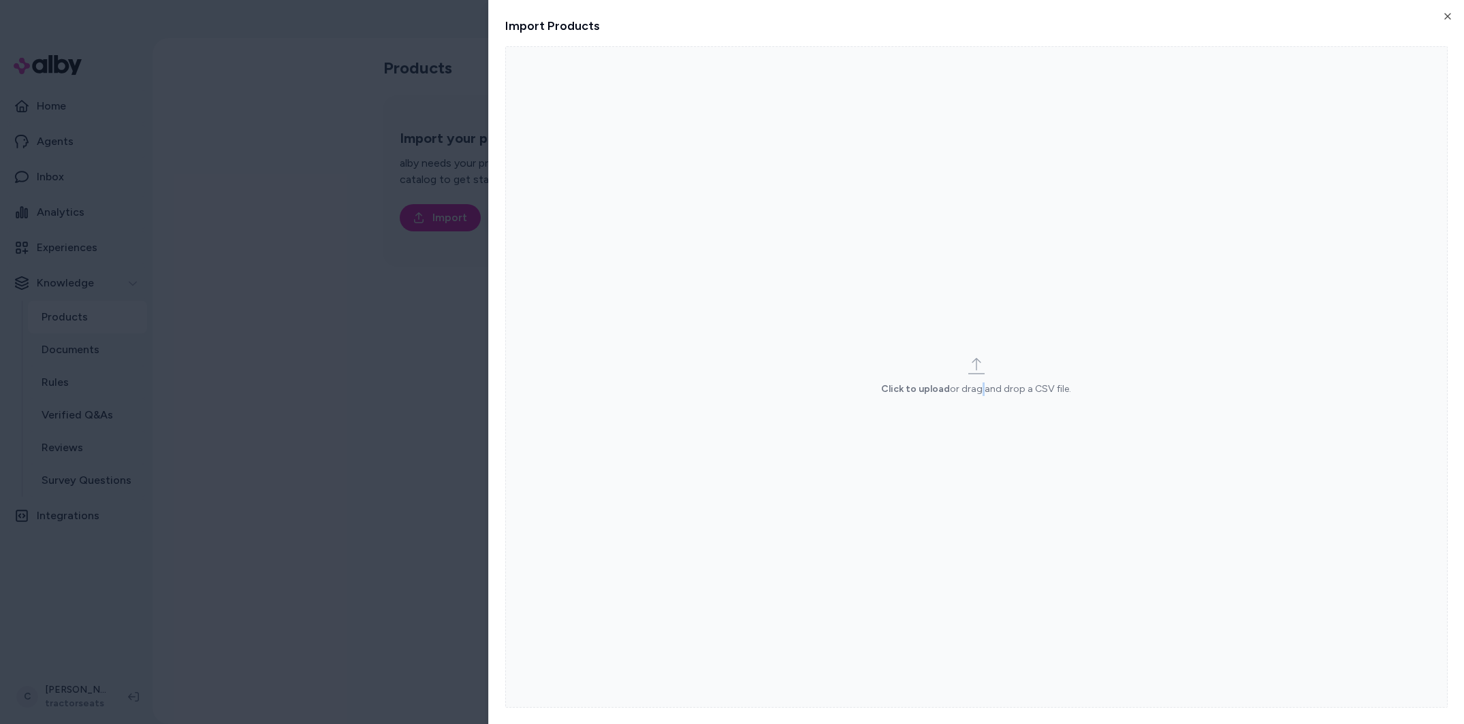
drag, startPoint x: 975, startPoint y: 388, endPoint x: 954, endPoint y: 397, distance: 22.9
click at [973, 387] on p "Click to upload or drag and drop a CSV file." at bounding box center [976, 390] width 190 height 14
click at [969, 353] on label "Click to upload or drag and drop a CSV file." at bounding box center [976, 377] width 942 height 662
click at [0, 0] on input "Click to upload or drag and drop a CSV file." at bounding box center [0, 0] width 0 height 0
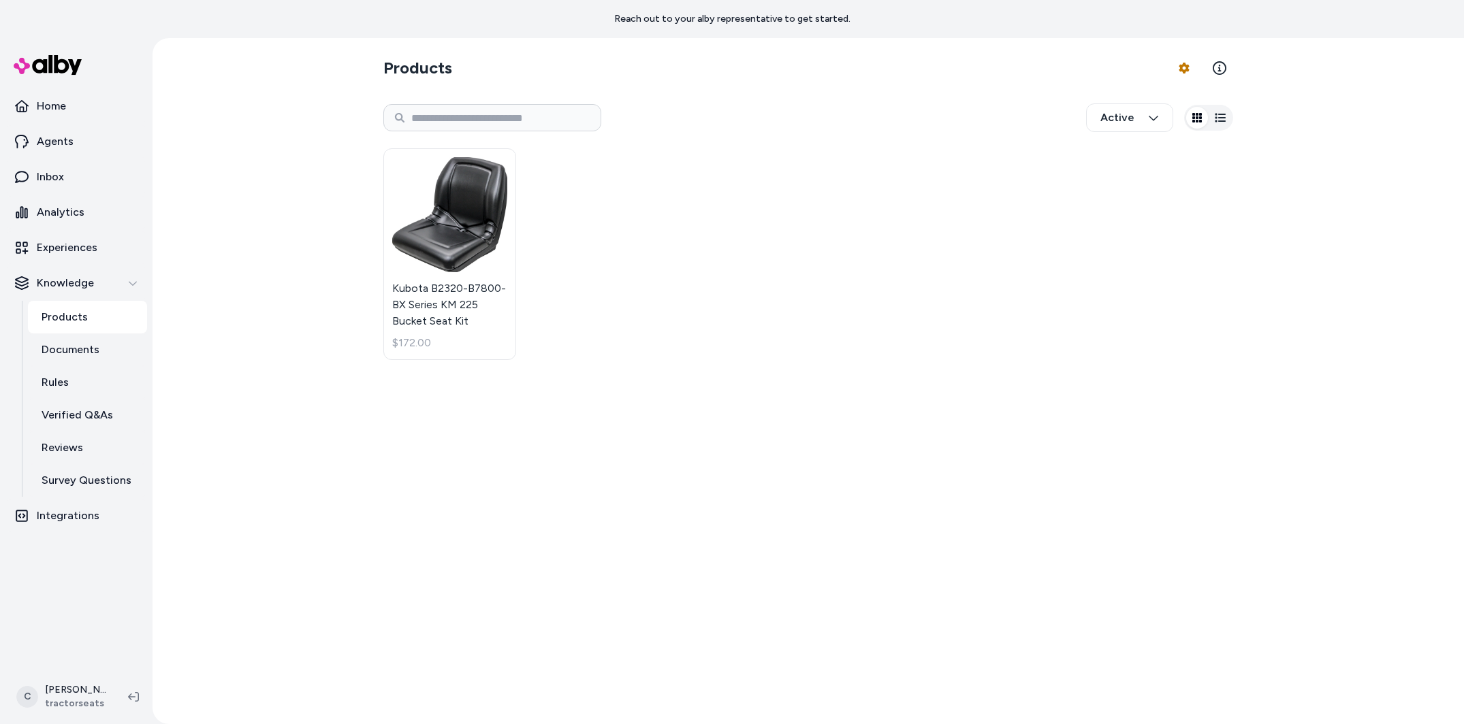
click at [931, 279] on div "Kubota B2320-B7800-BX Series KM 225 Bucket Seat Kit $172.00" at bounding box center [808, 254] width 850 height 228
click at [1186, 62] on html "Reach out to your alby representative to get started. Home Agents Inbox Analyti…" at bounding box center [732, 362] width 1464 height 724
click at [1154, 104] on link "Import Products" at bounding box center [1146, 100] width 95 height 25
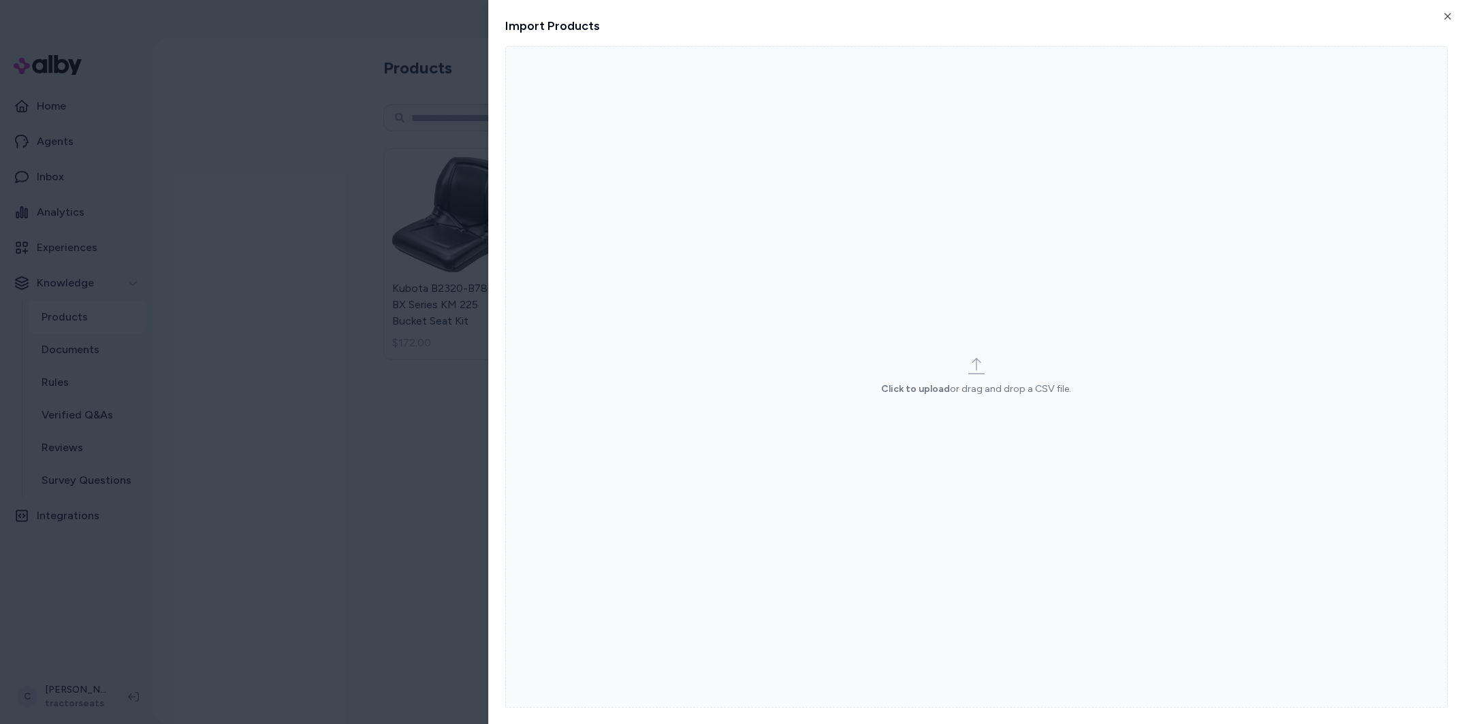
click at [967, 409] on label "Click to upload or drag and drop a CSV file." at bounding box center [976, 377] width 942 height 662
click at [0, 0] on input "Click to upload or drag and drop a CSV file." at bounding box center [0, 0] width 0 height 0
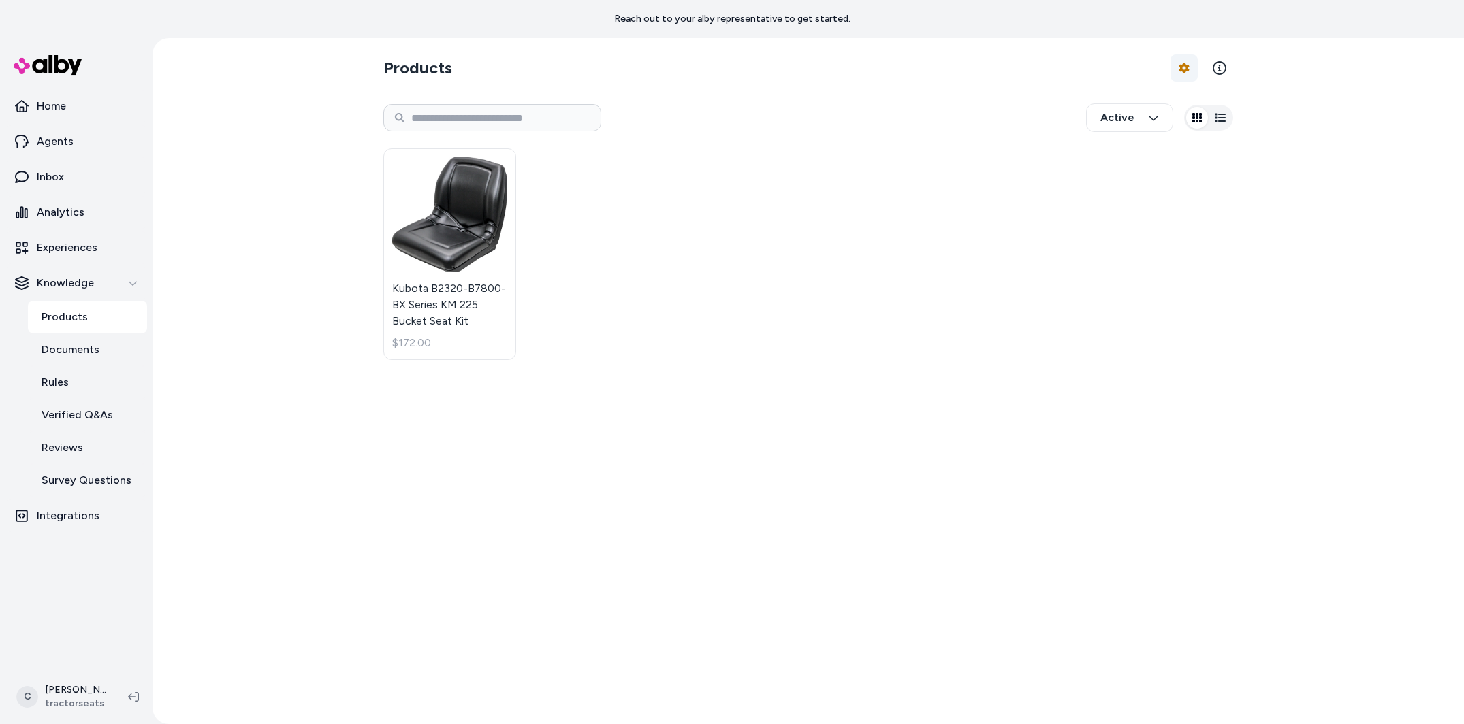
click at [1180, 74] on html "Reach out to your alby representative to get started. Home Agents Inbox Analyti…" at bounding box center [732, 362] width 1464 height 724
click at [1140, 95] on link "Import Products" at bounding box center [1146, 100] width 95 height 25
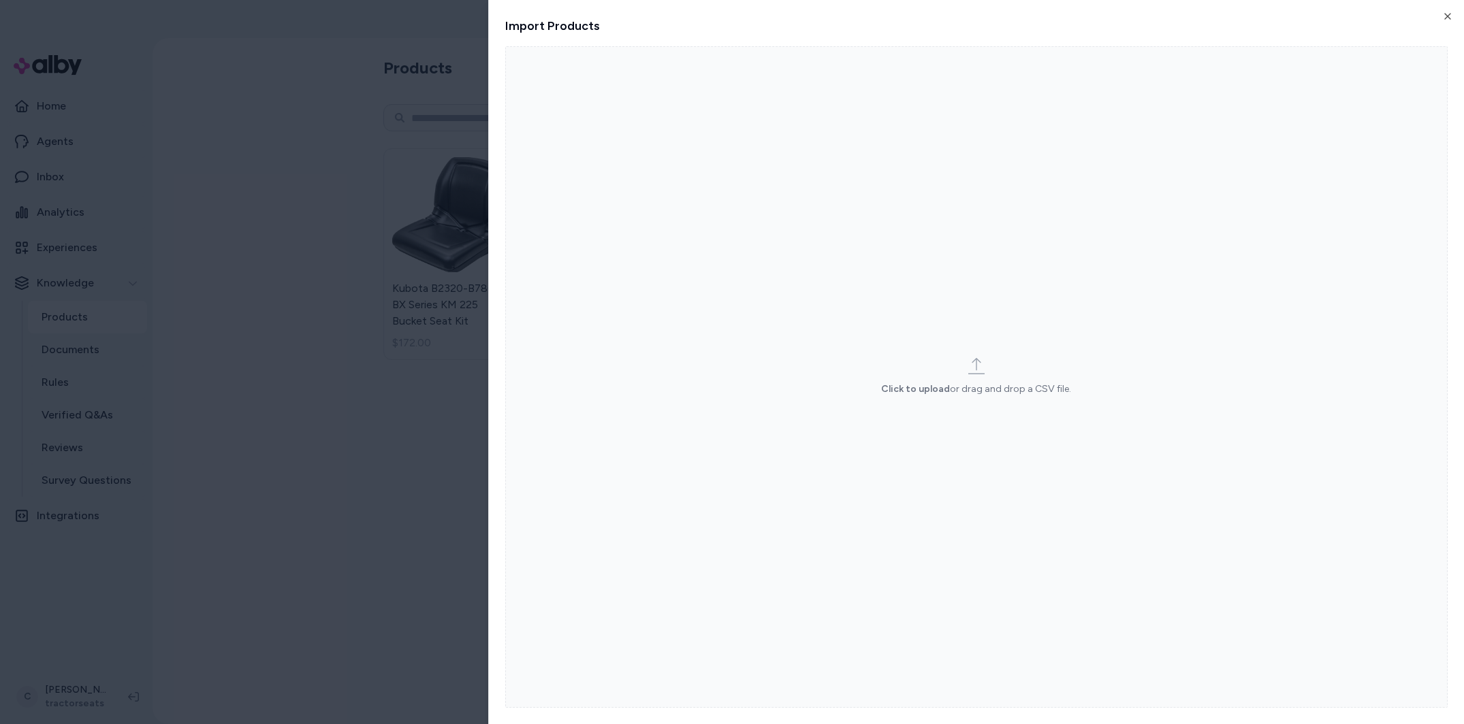
click at [968, 415] on label "Click to upload or drag and drop a CSV file." at bounding box center [976, 377] width 942 height 662
click at [0, 0] on input "Click to upload or drag and drop a CSV file." at bounding box center [0, 0] width 0 height 0
click at [941, 409] on label "Click to upload or drag and drop a CSV file." at bounding box center [976, 377] width 942 height 662
click at [0, 0] on input "Click to upload or drag and drop a CSV file." at bounding box center [0, 0] width 0 height 0
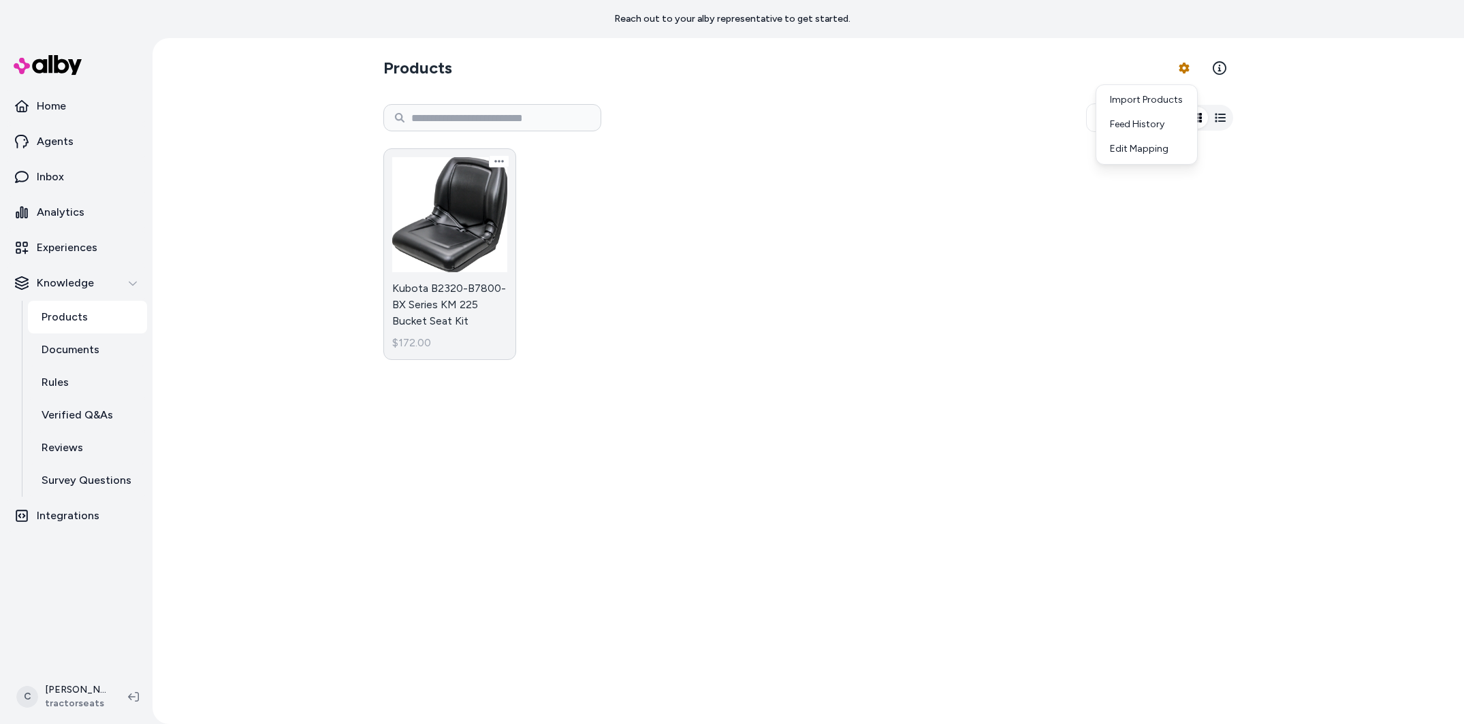
click at [464, 229] on html "Reach out to your alby representative to get started. Home Agents Inbox Analyti…" at bounding box center [732, 362] width 1464 height 724
click at [393, 259] on link "Kubota B2320-B7800-BX Series KM 225 Bucket Seat Kit $172.00" at bounding box center [449, 254] width 133 height 212
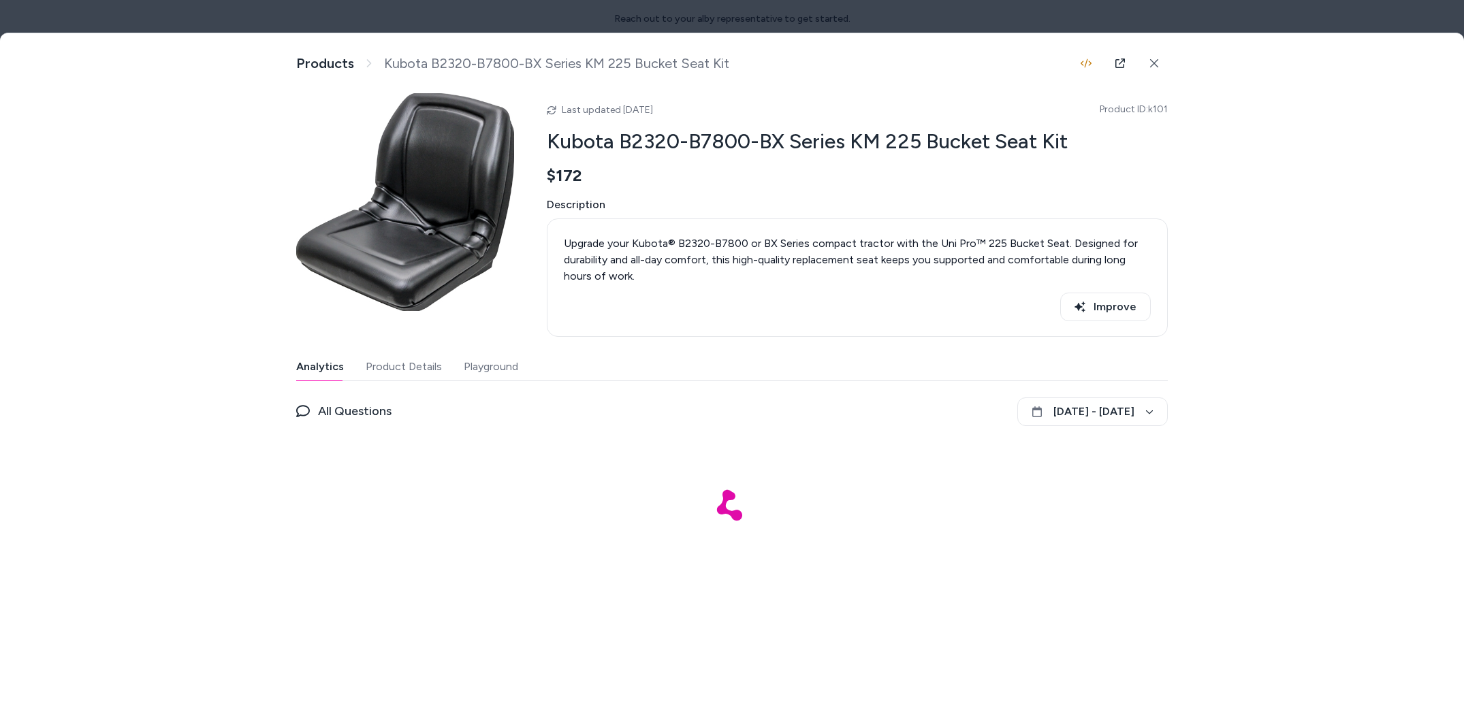
click at [384, 361] on button "Product Details" at bounding box center [404, 366] width 76 height 27
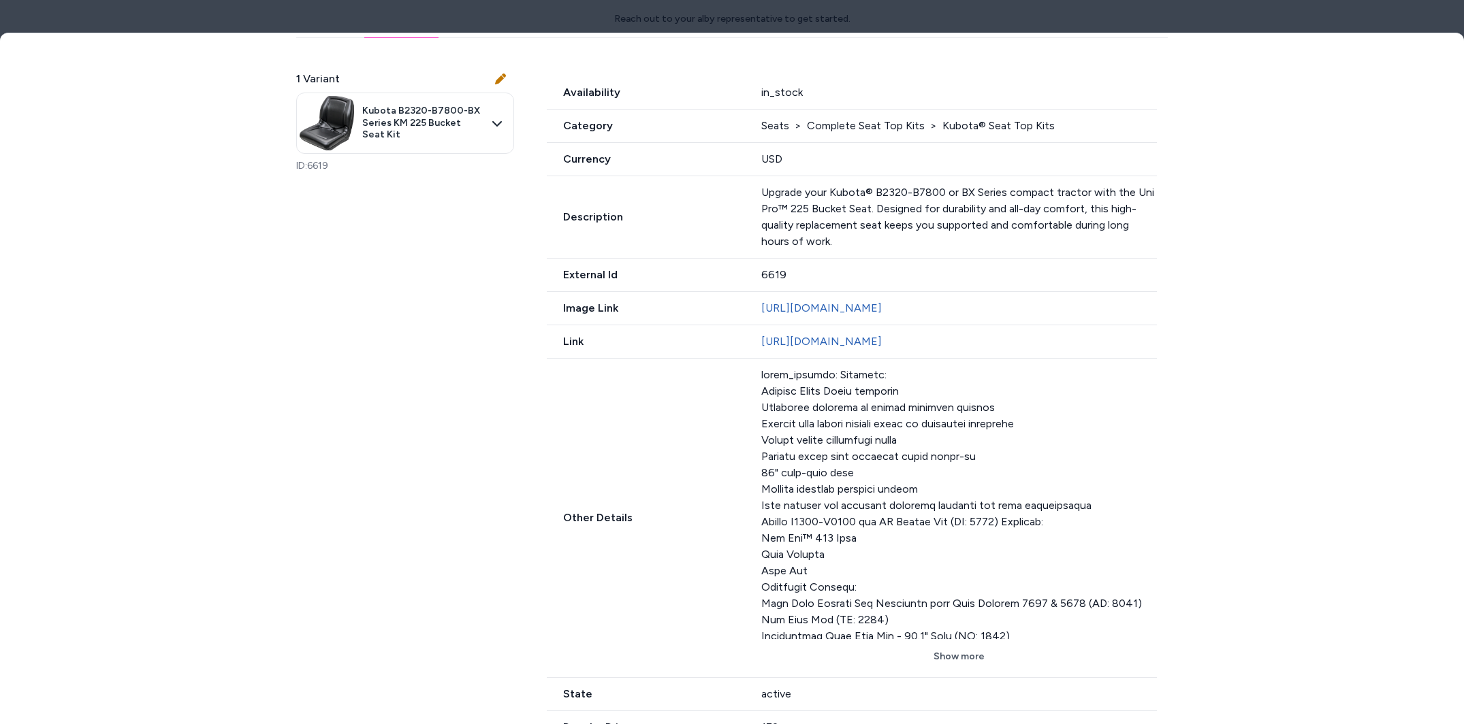
scroll to position [416, 0]
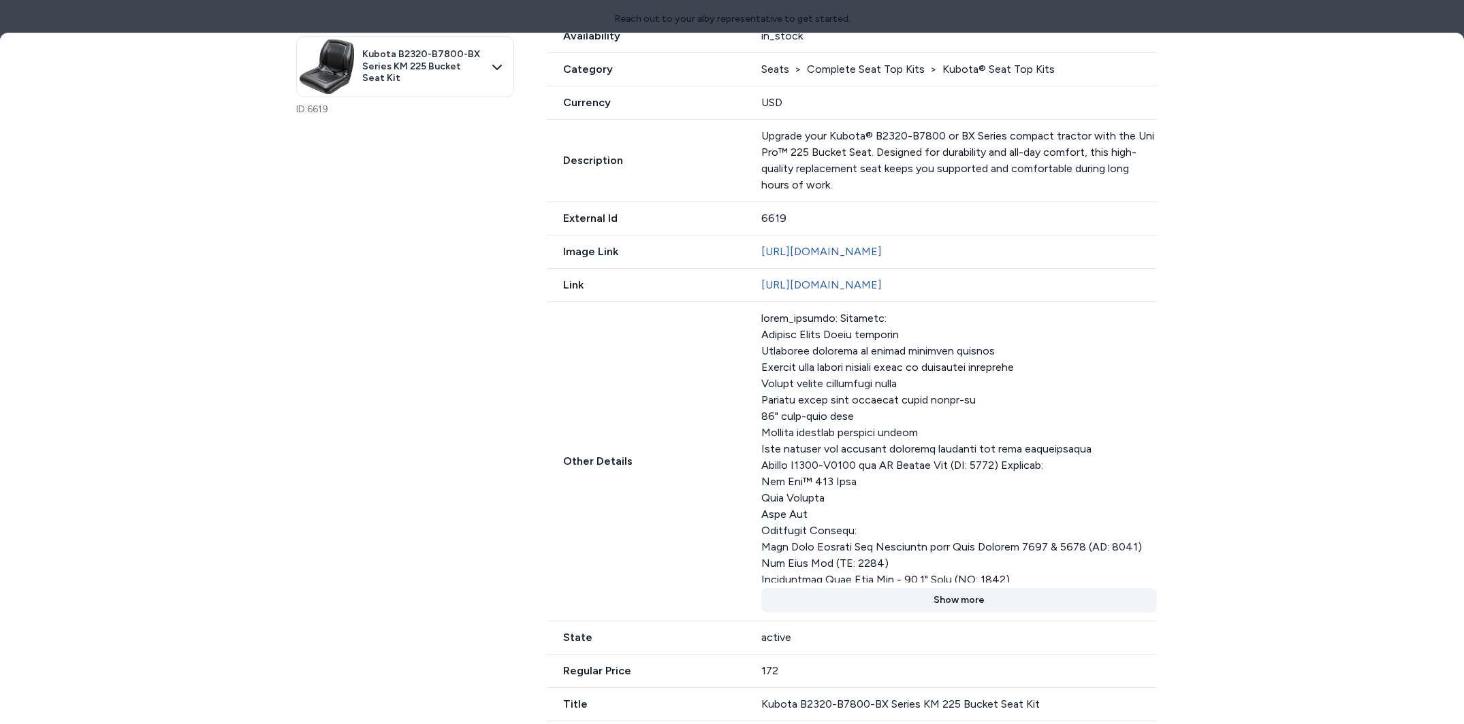
click at [956, 609] on button "Show more" at bounding box center [958, 600] width 395 height 25
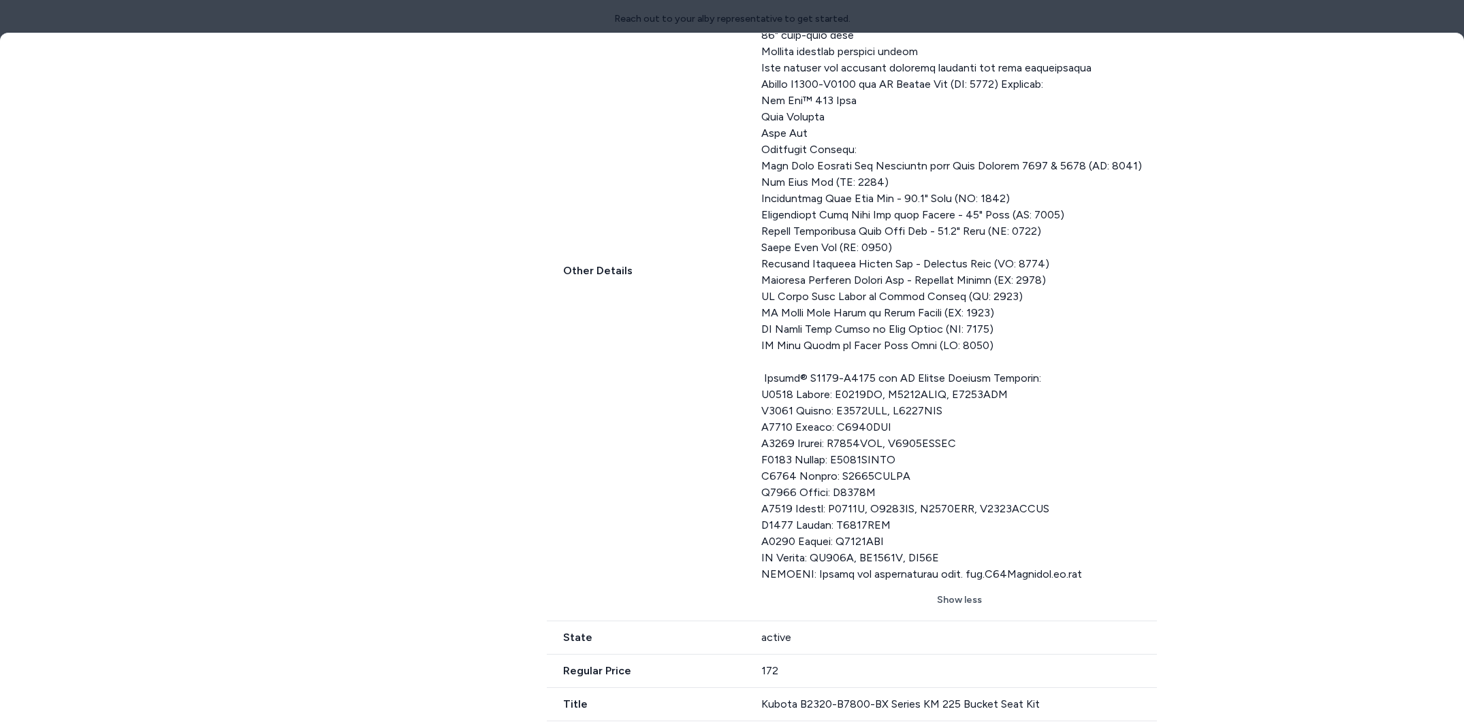
scroll to position [797, 0]
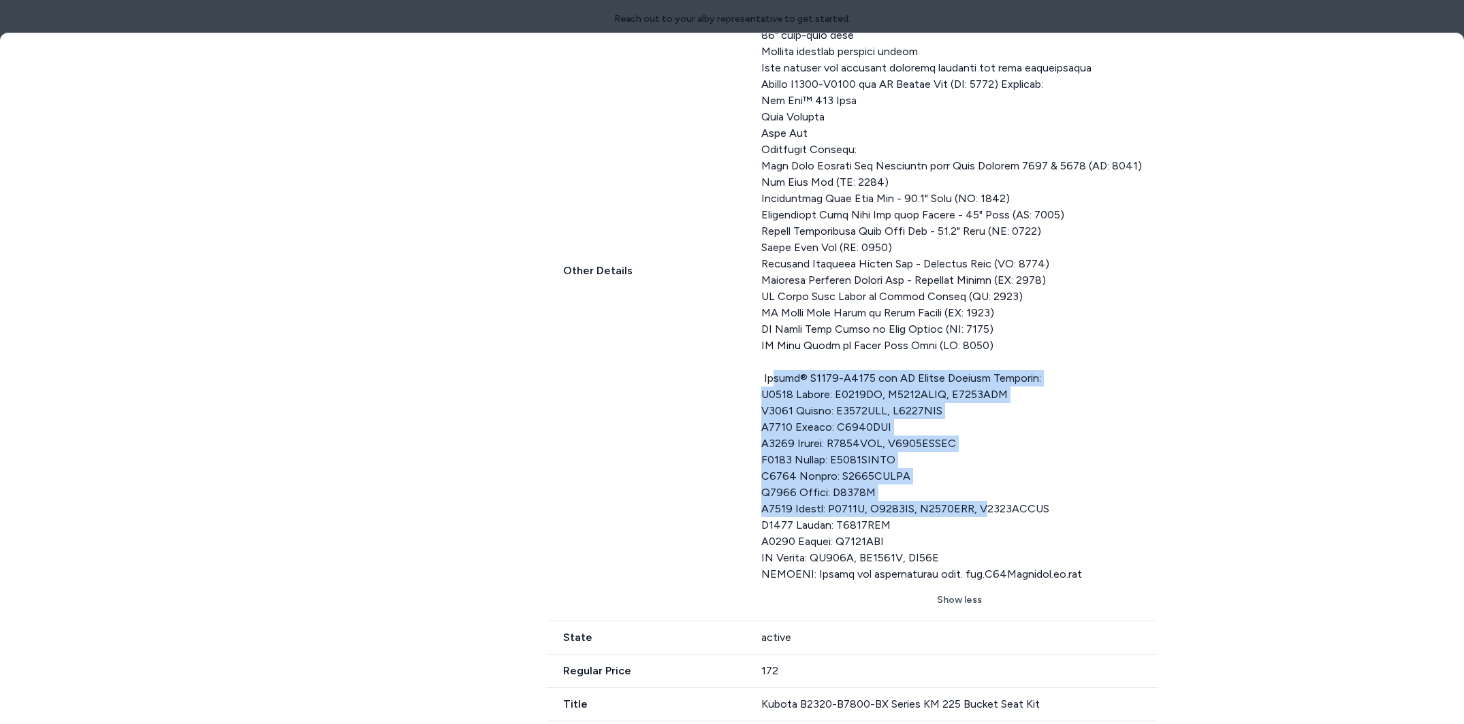
drag, startPoint x: 882, startPoint y: 449, endPoint x: 997, endPoint y: 521, distance: 135.4
click at [1000, 521] on div at bounding box center [958, 255] width 395 height 653
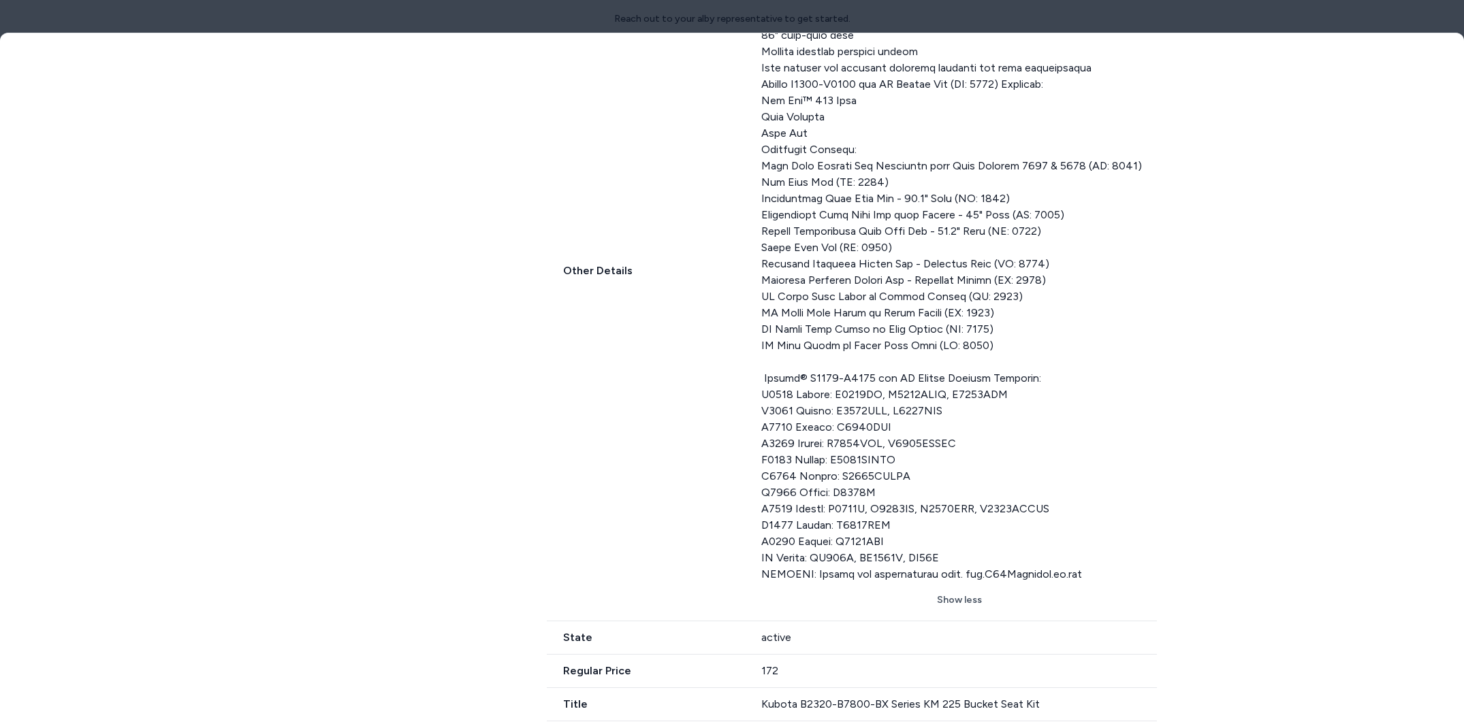
click at [988, 519] on div at bounding box center [958, 255] width 395 height 653
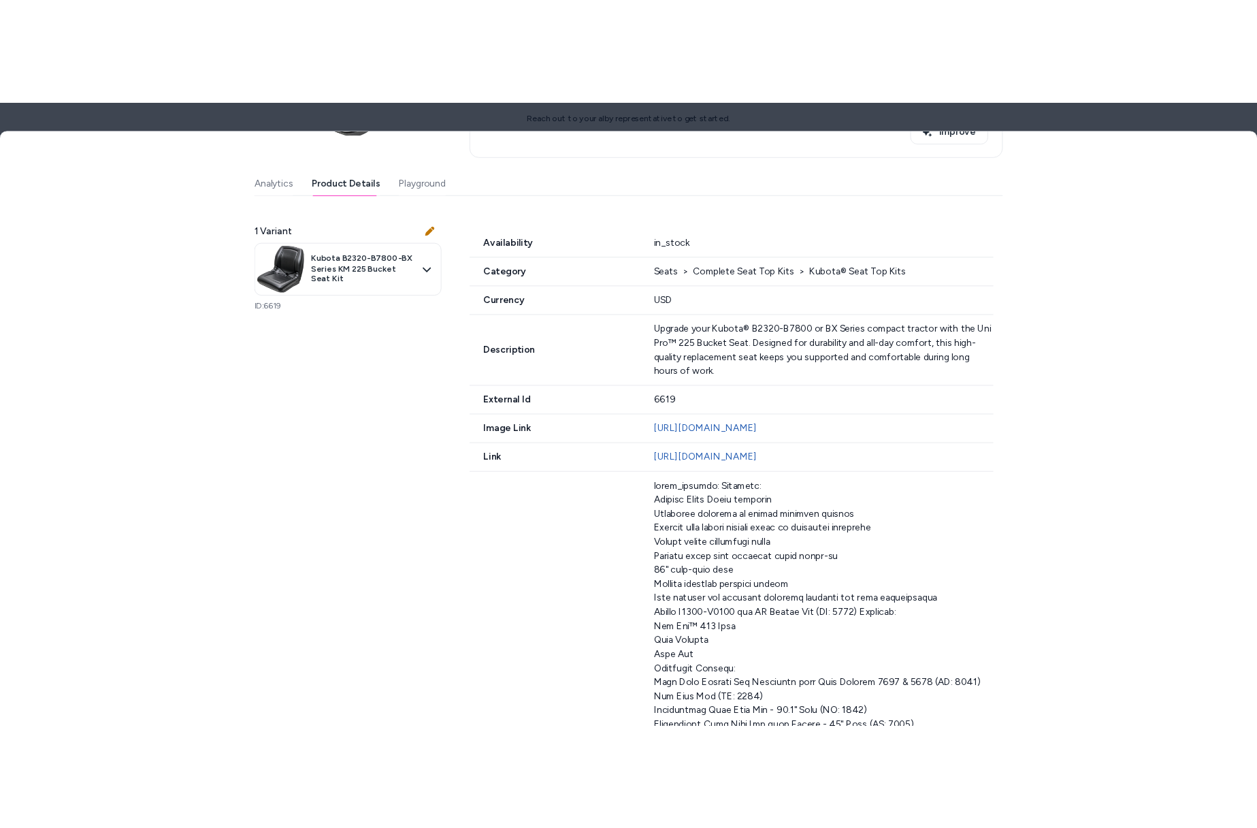
scroll to position [63, 0]
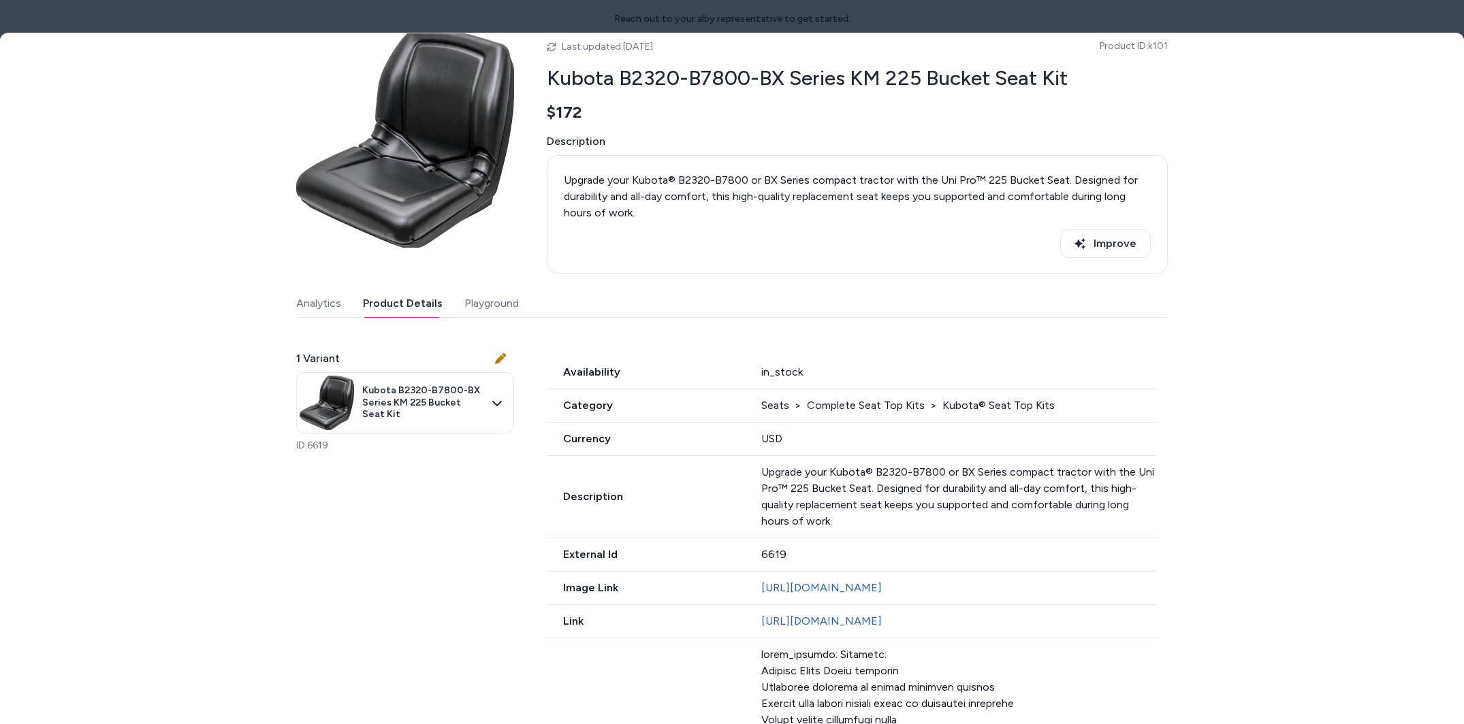
click at [1039, 11] on div at bounding box center [732, 362] width 1464 height 724
